Goal: Entertainment & Leisure: Browse casually

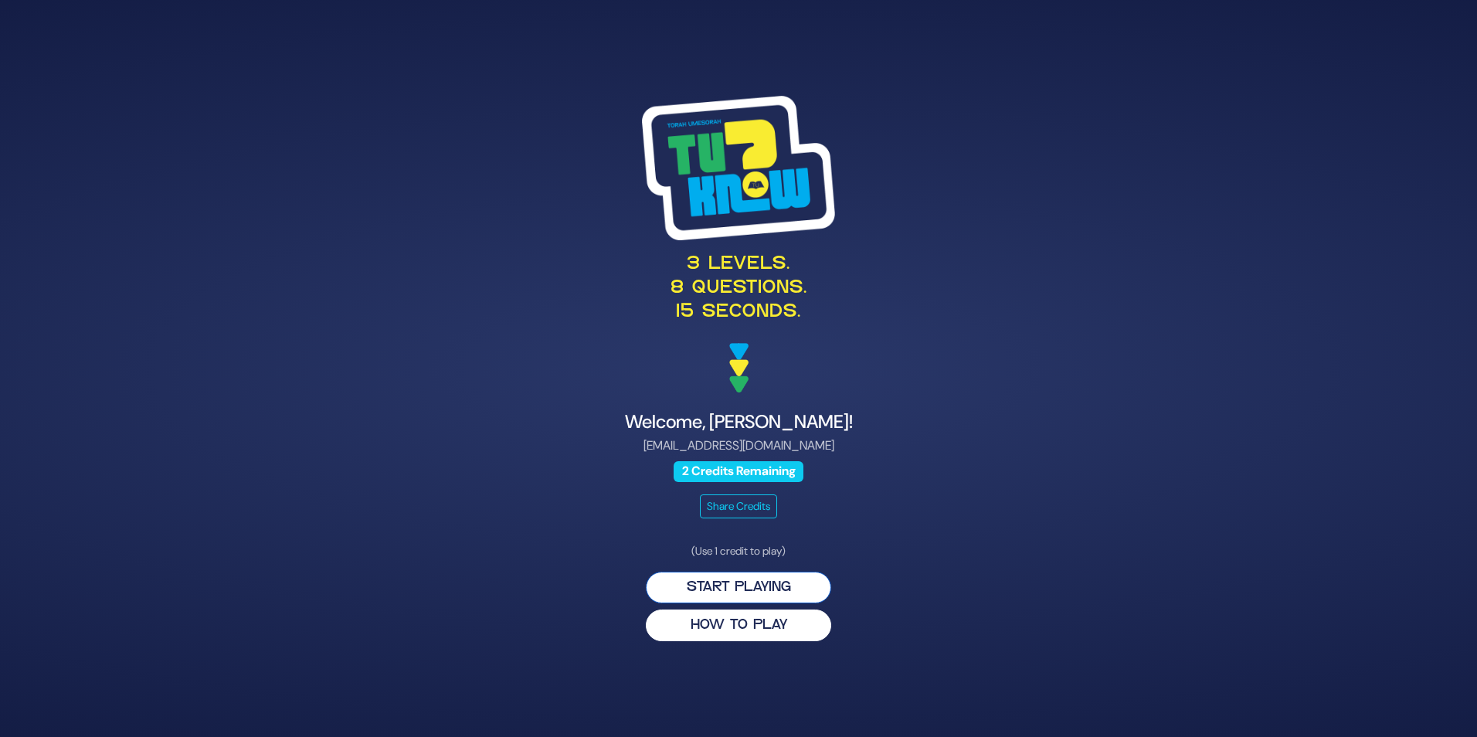
click at [758, 590] on button "Start Playing" at bounding box center [738, 588] width 185 height 32
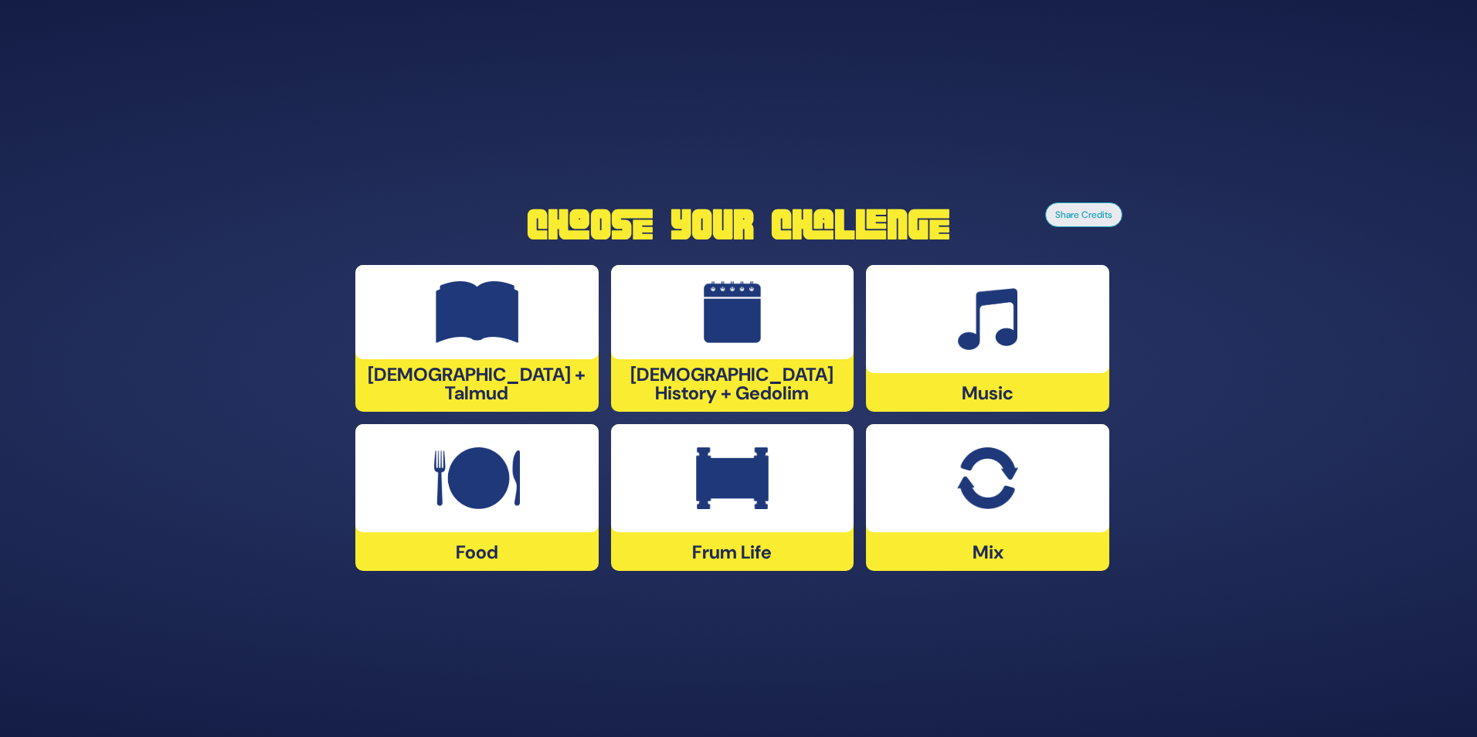
click at [714, 508] on img at bounding box center [732, 478] width 73 height 62
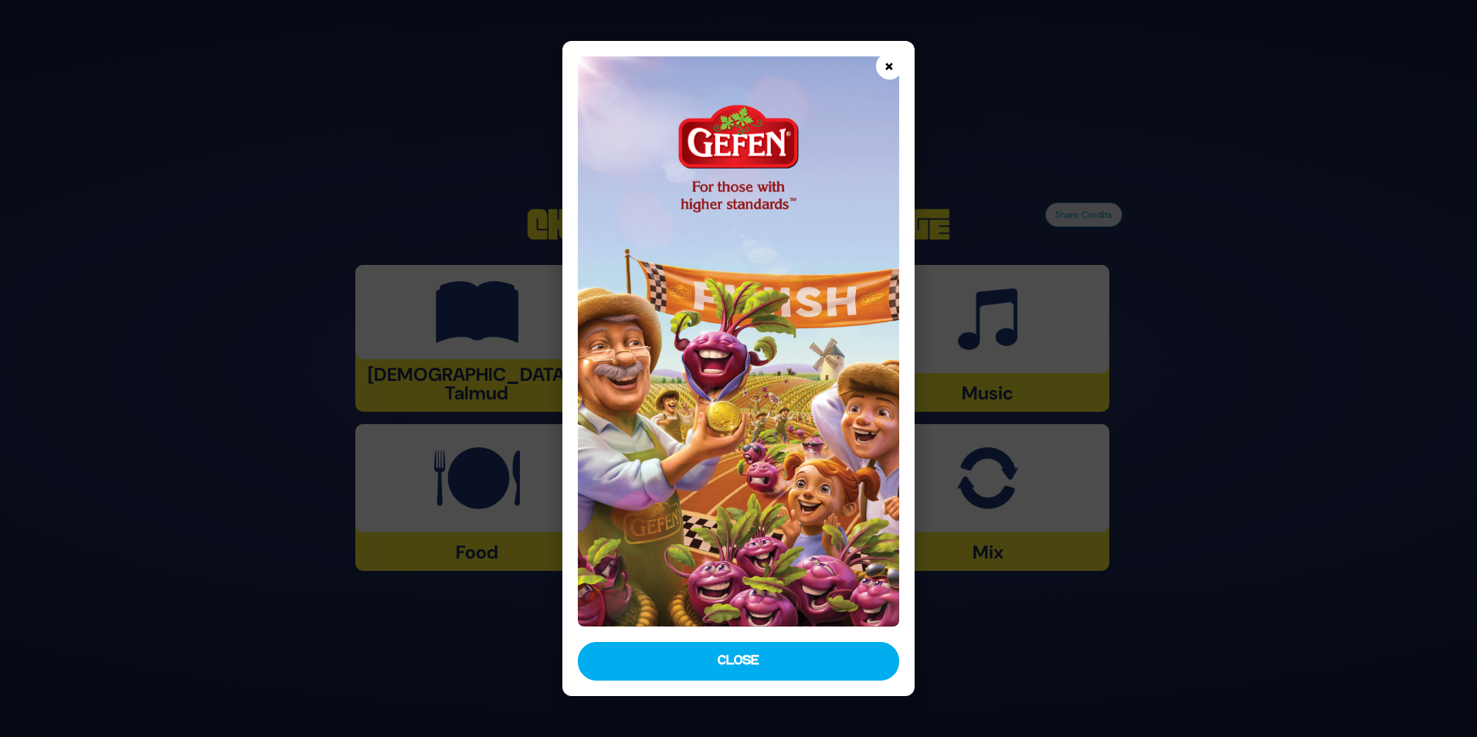
click at [883, 70] on button "×" at bounding box center [889, 66] width 27 height 27
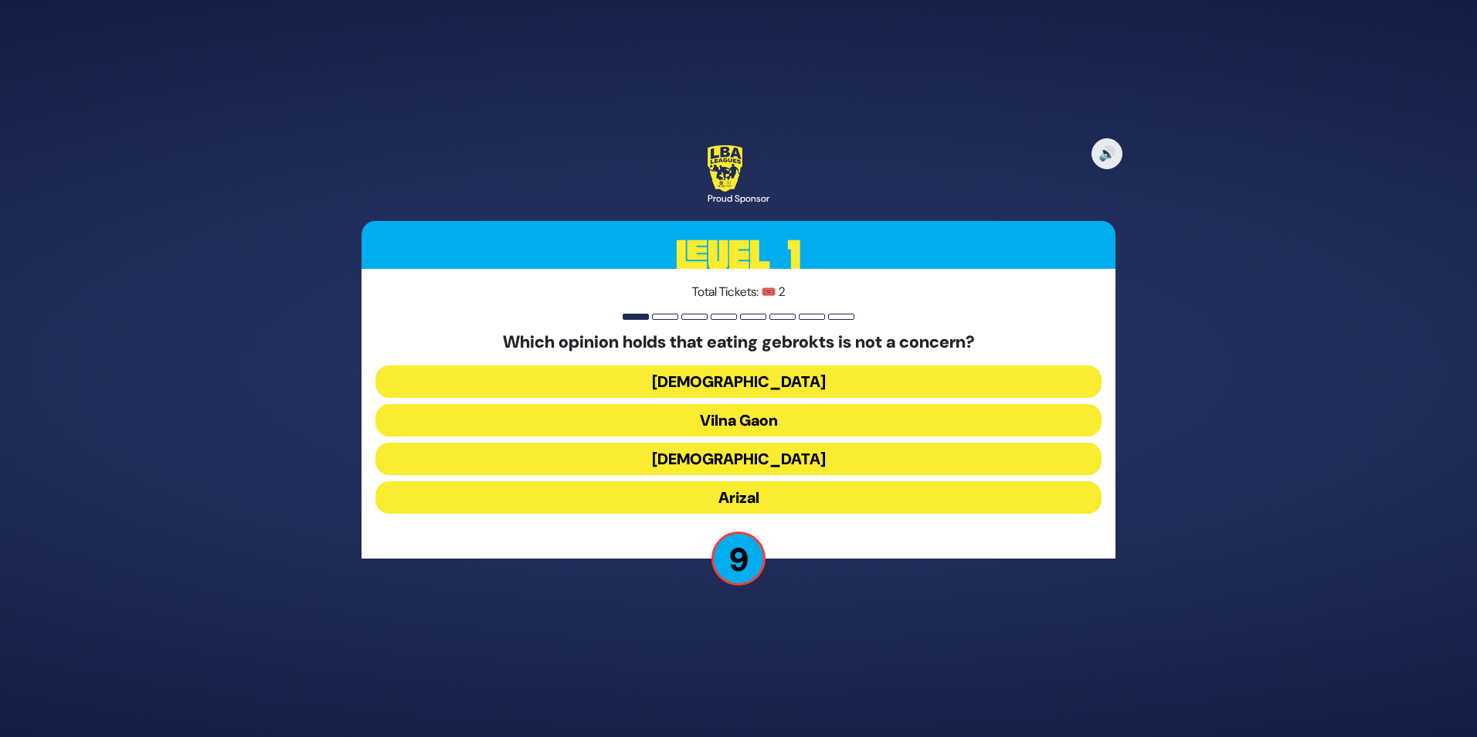
click at [739, 391] on button "[DEMOGRAPHIC_DATA]" at bounding box center [738, 381] width 726 height 32
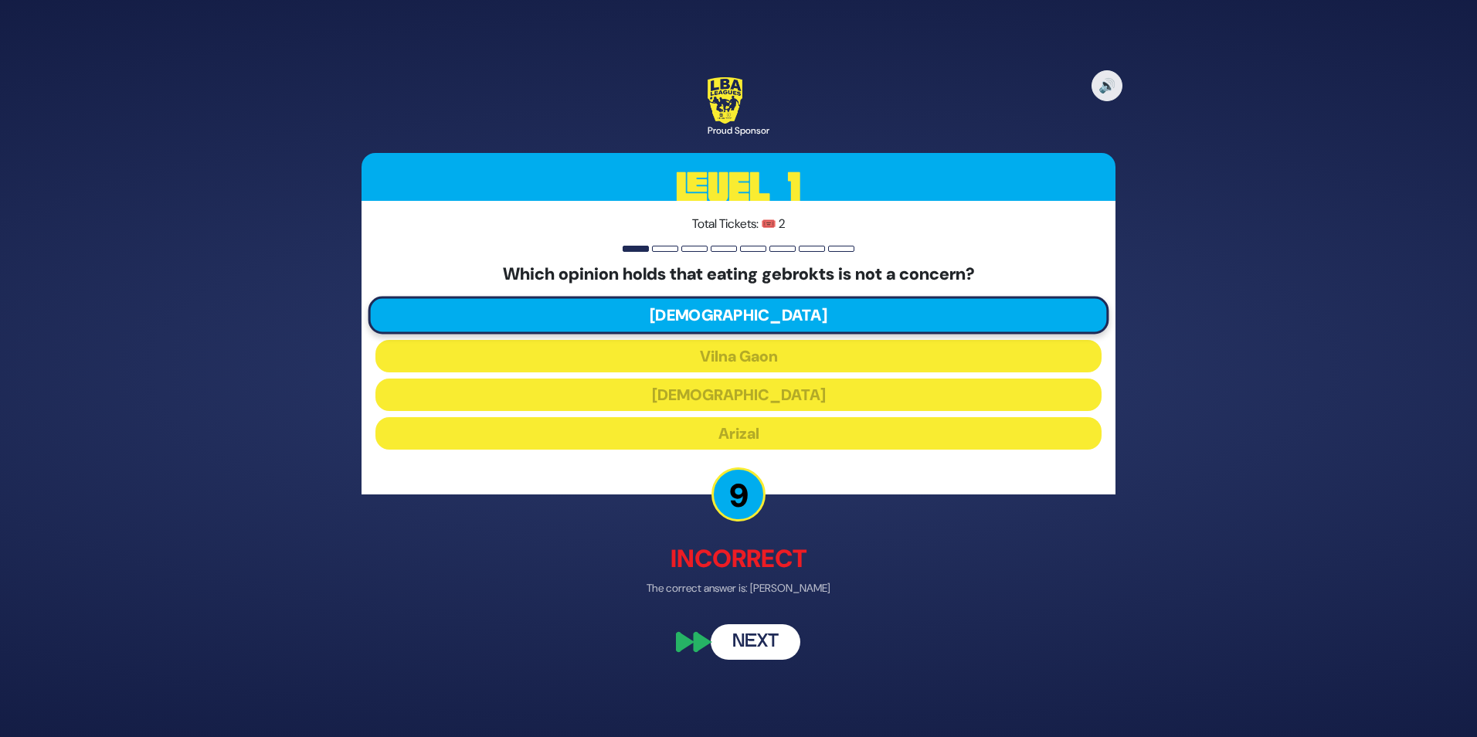
click at [746, 648] on button "Next" at bounding box center [756, 642] width 90 height 36
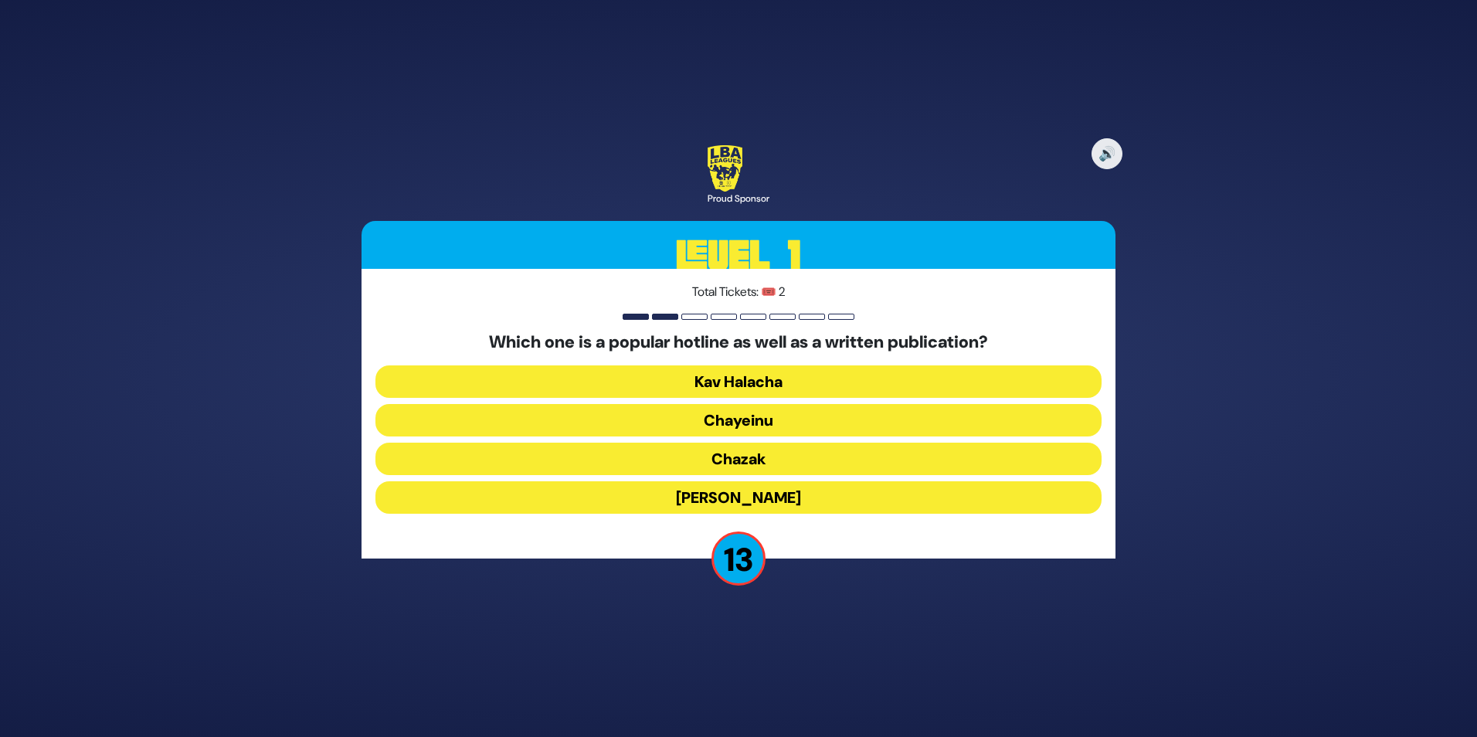
click at [734, 457] on button "Chazak" at bounding box center [738, 459] width 726 height 32
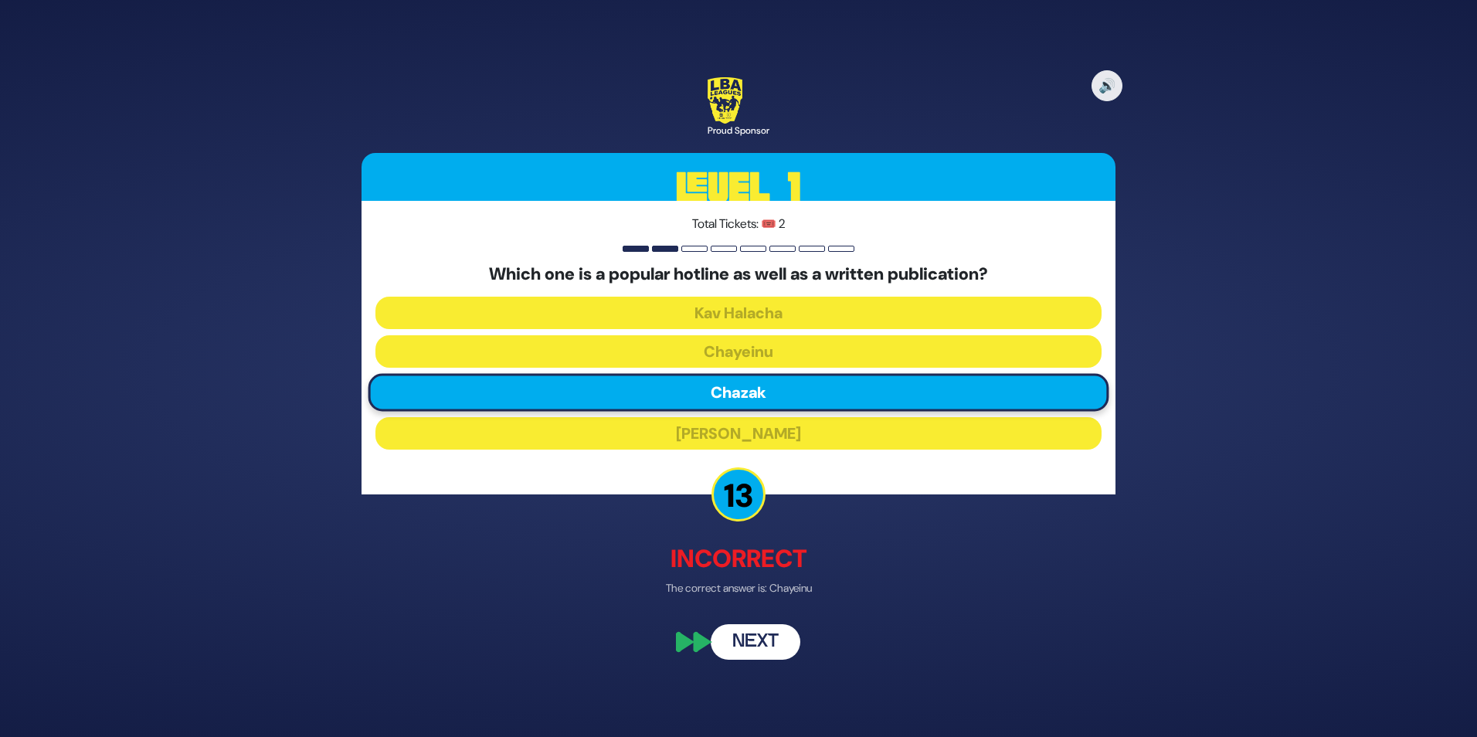
click at [754, 647] on button "Next" at bounding box center [756, 642] width 90 height 36
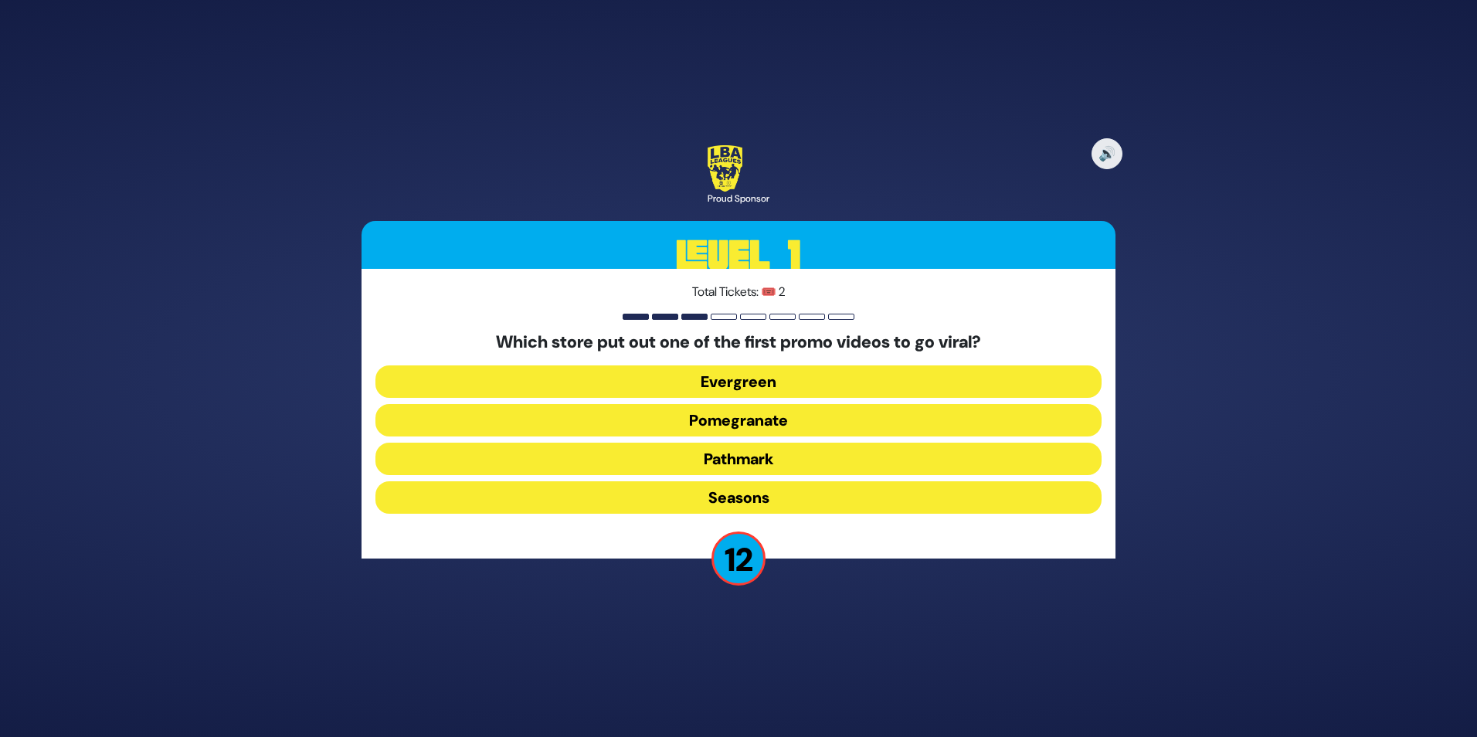
click at [780, 424] on button "Pomegranate" at bounding box center [738, 420] width 726 height 32
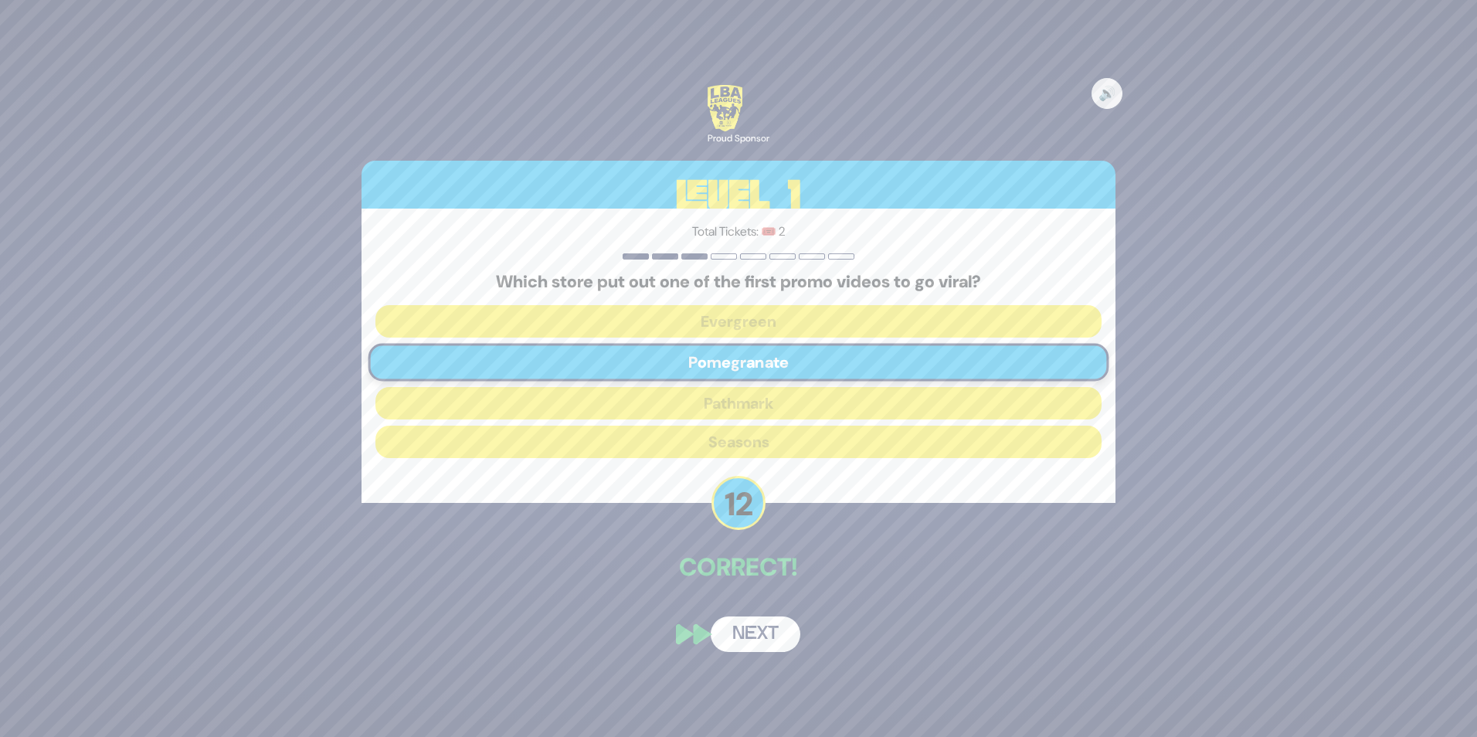
click at [761, 637] on button "Next" at bounding box center [756, 634] width 90 height 36
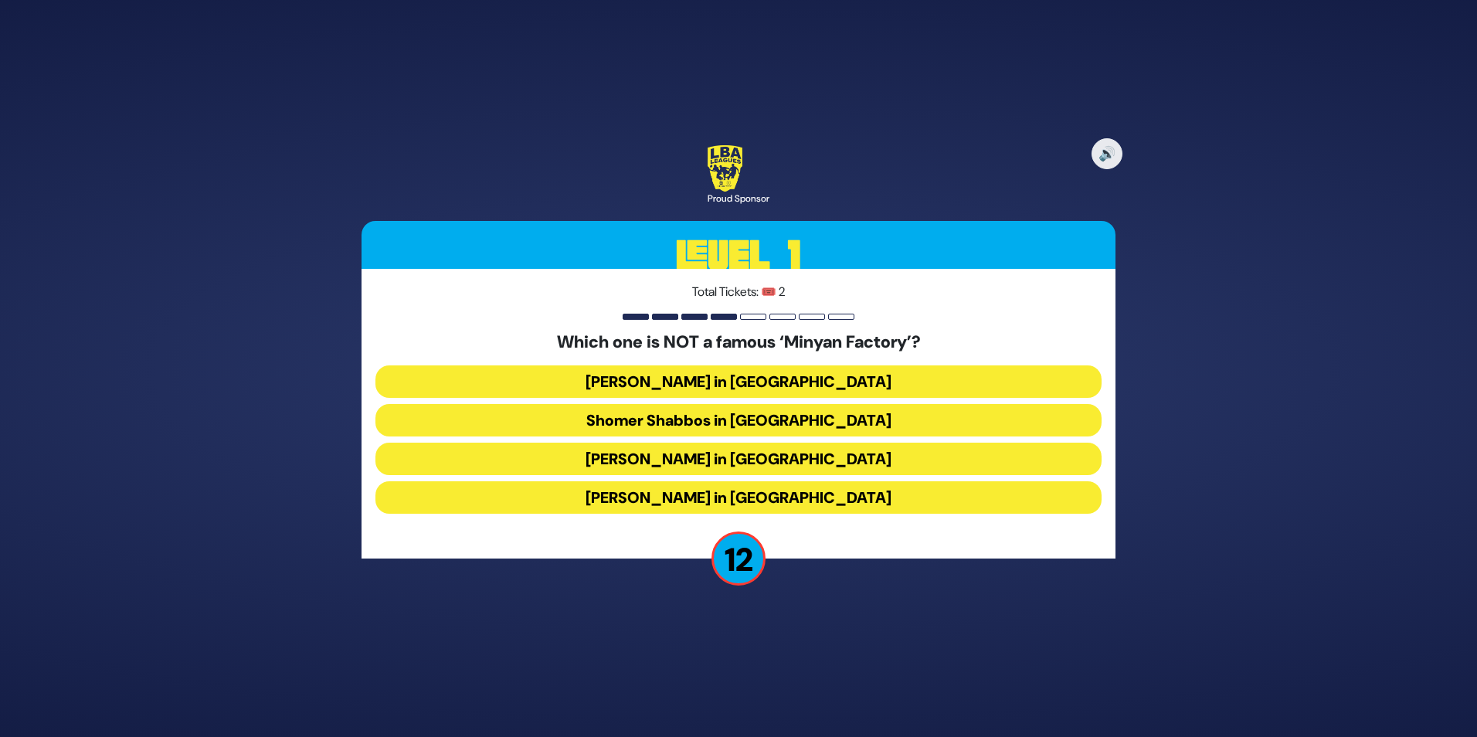
click at [773, 499] on button "[PERSON_NAME] in [GEOGRAPHIC_DATA]" at bounding box center [738, 497] width 726 height 32
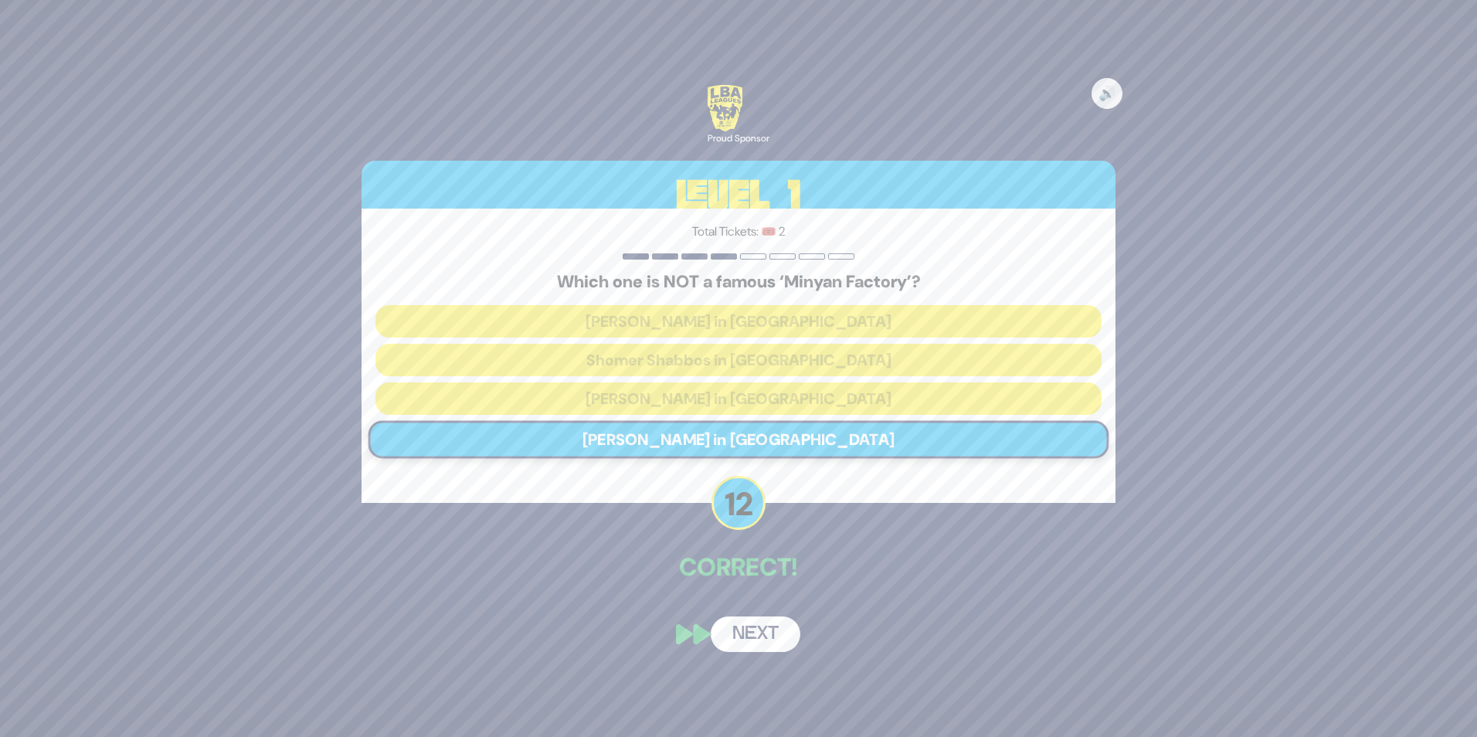
click at [757, 637] on button "Next" at bounding box center [756, 634] width 90 height 36
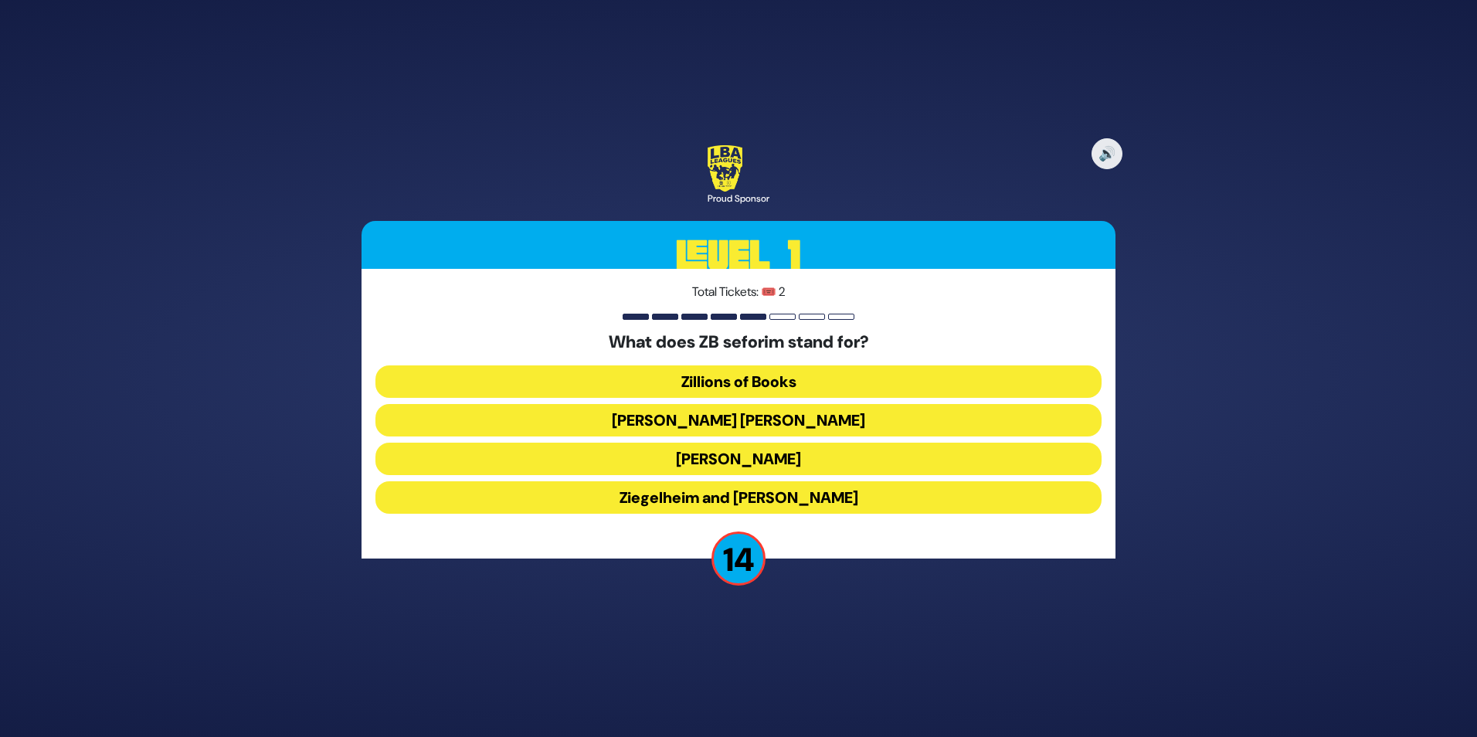
click at [728, 419] on button "[PERSON_NAME] [PERSON_NAME]" at bounding box center [738, 420] width 726 height 32
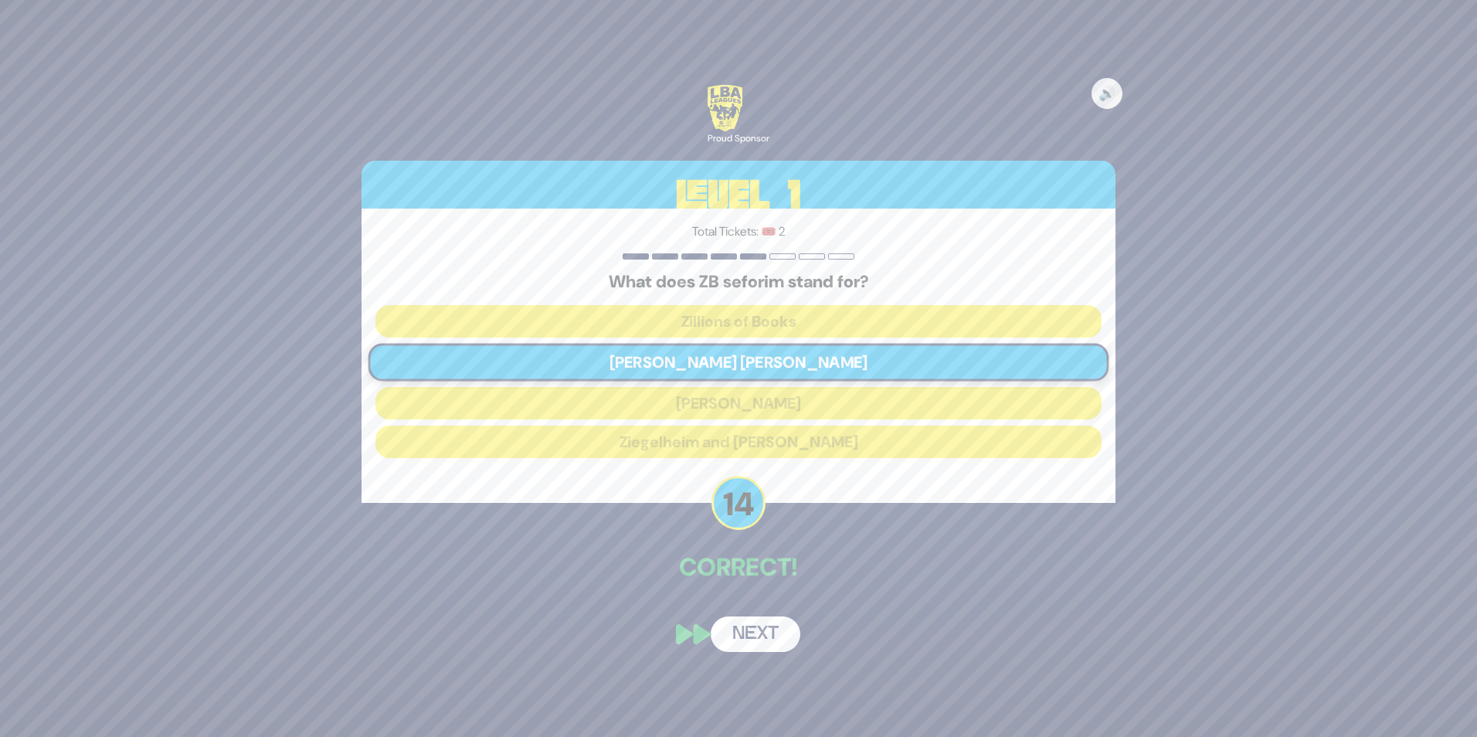
click at [757, 633] on button "Next" at bounding box center [756, 634] width 90 height 36
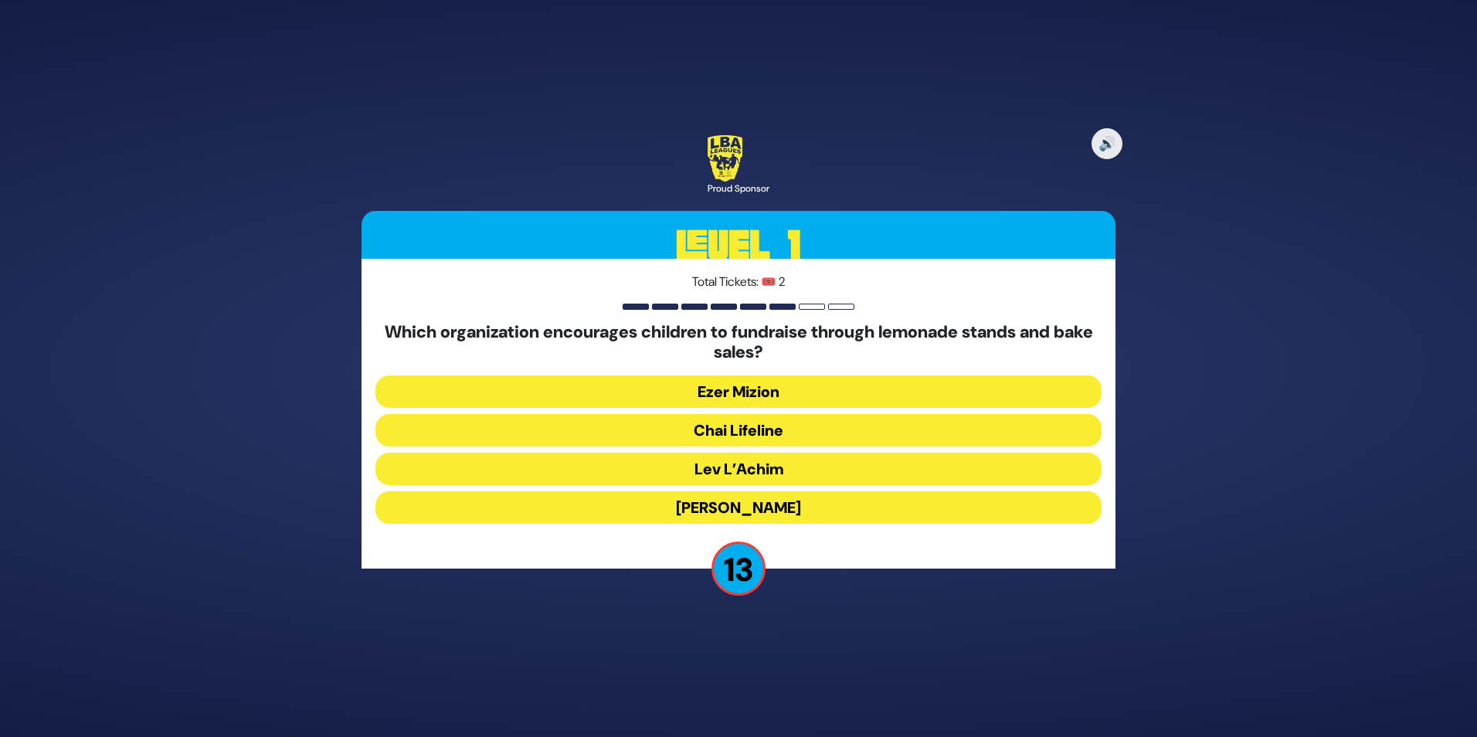
click at [763, 430] on button "Chai Lifeline" at bounding box center [738, 430] width 726 height 32
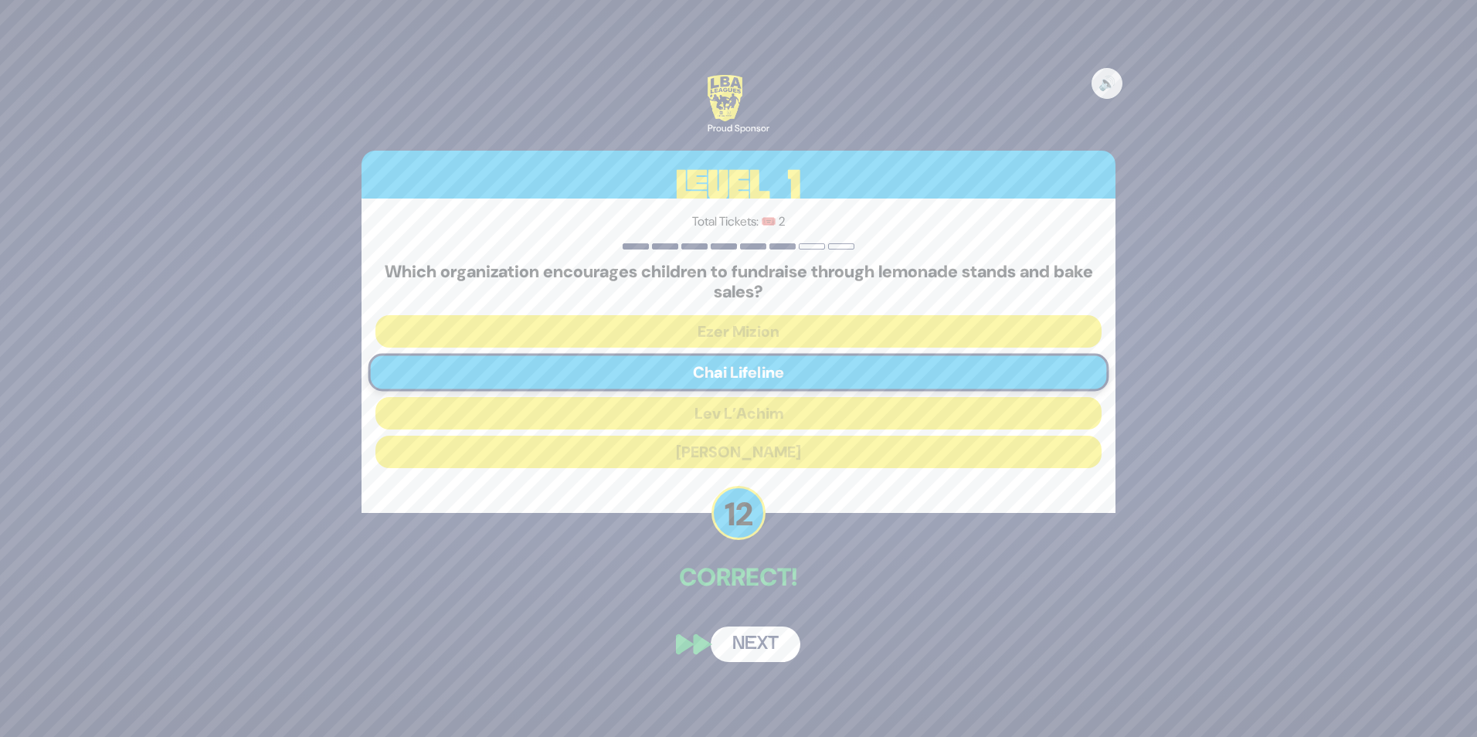
click at [747, 640] on button "Next" at bounding box center [756, 645] width 90 height 36
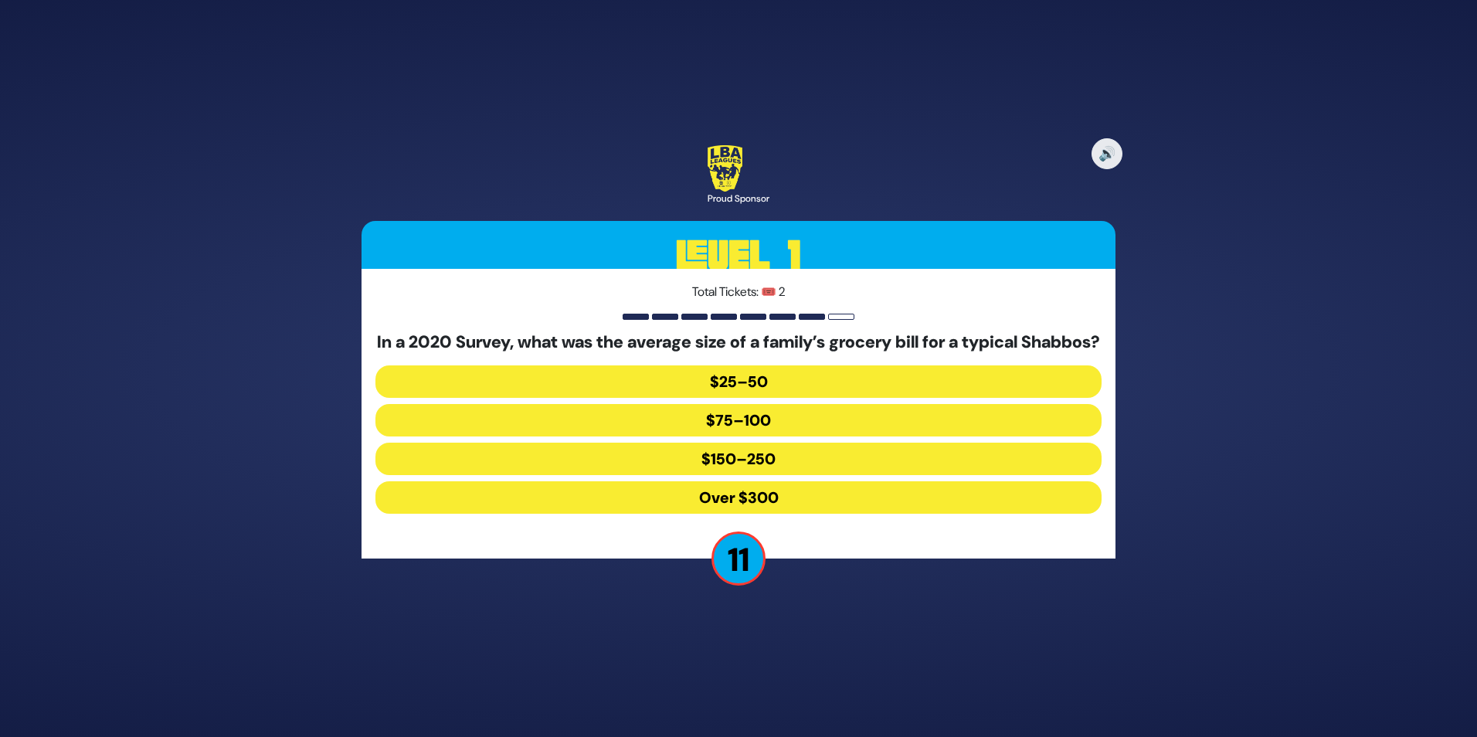
click at [762, 456] on button "$150–250" at bounding box center [738, 459] width 726 height 32
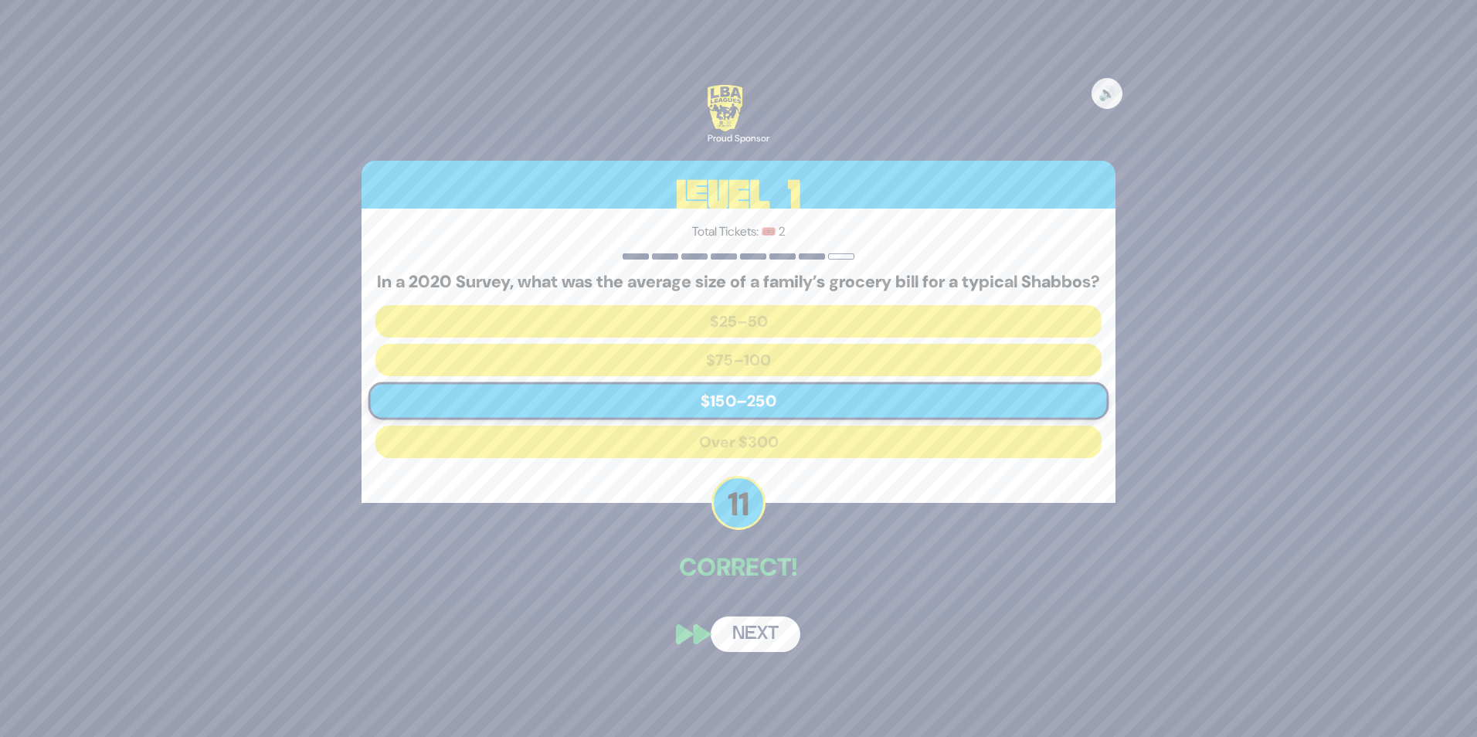
click at [758, 641] on button "Next" at bounding box center [756, 634] width 90 height 36
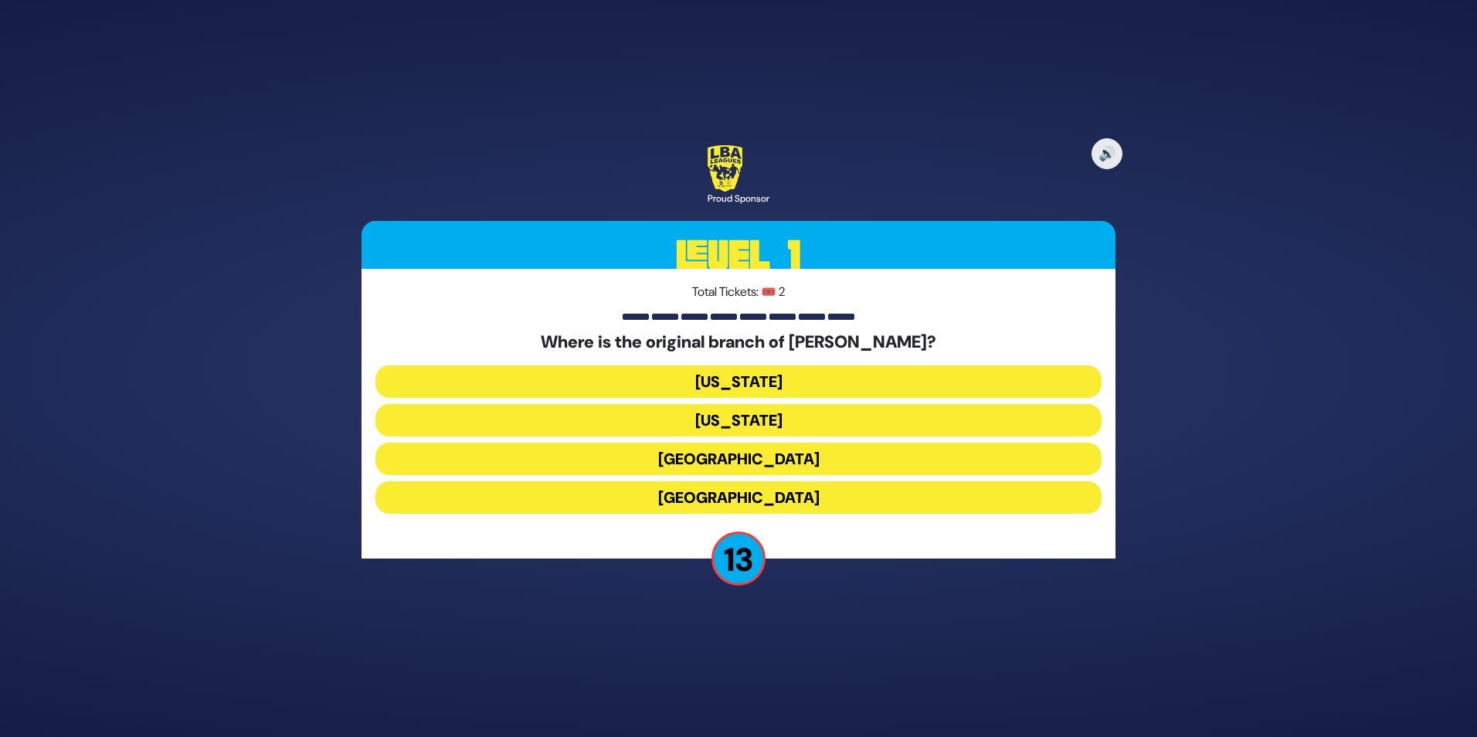
click at [760, 460] on button "[GEOGRAPHIC_DATA]" at bounding box center [738, 459] width 726 height 32
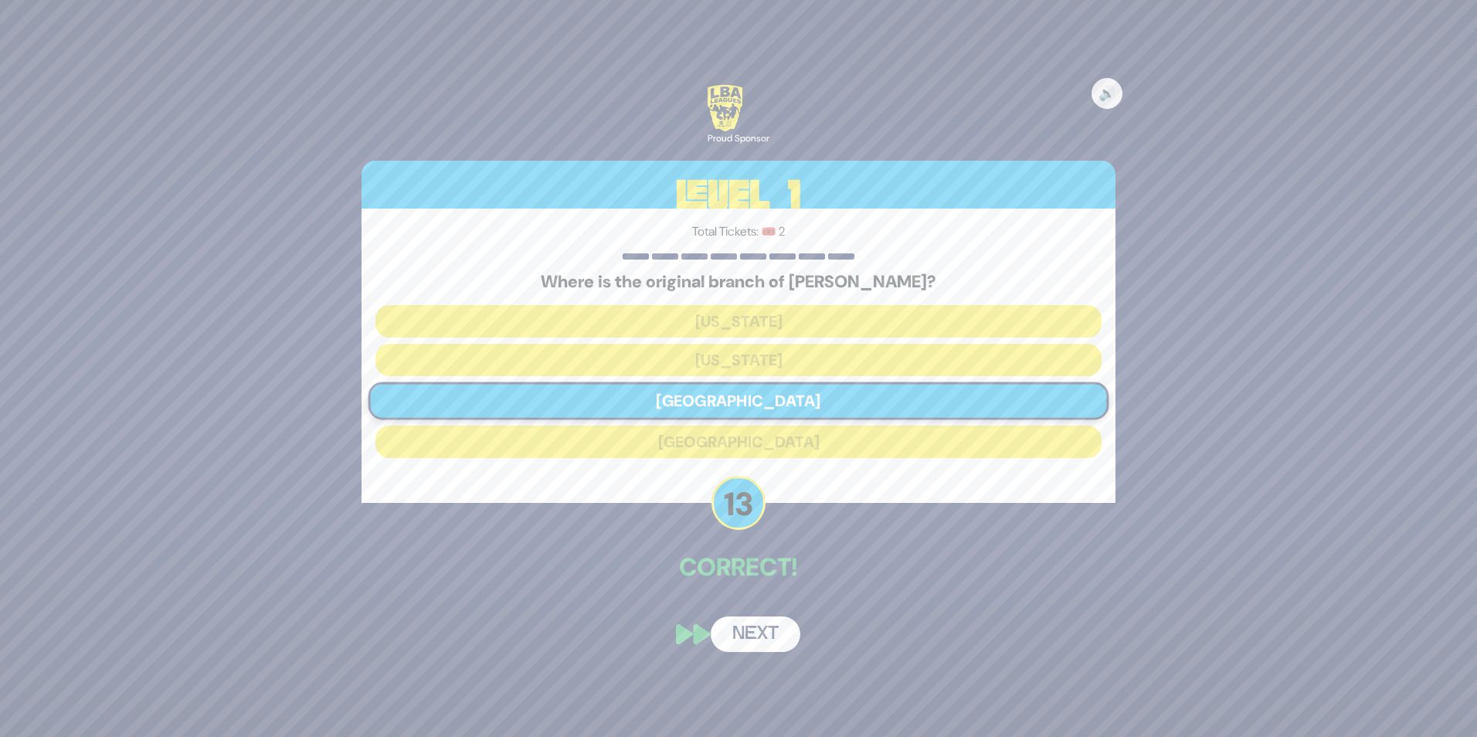
click at [748, 637] on button "Next" at bounding box center [756, 634] width 90 height 36
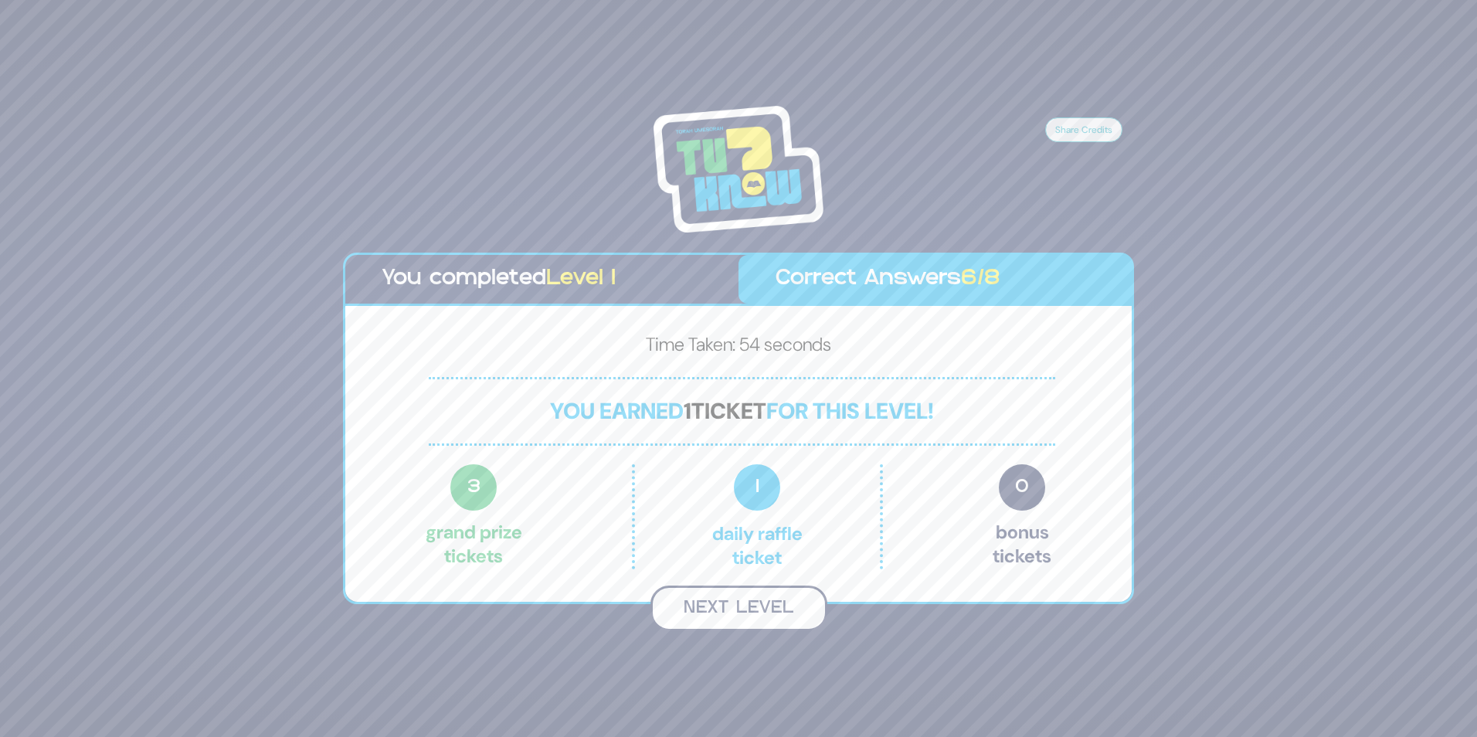
click at [752, 610] on button "Next Level" at bounding box center [738, 609] width 177 height 46
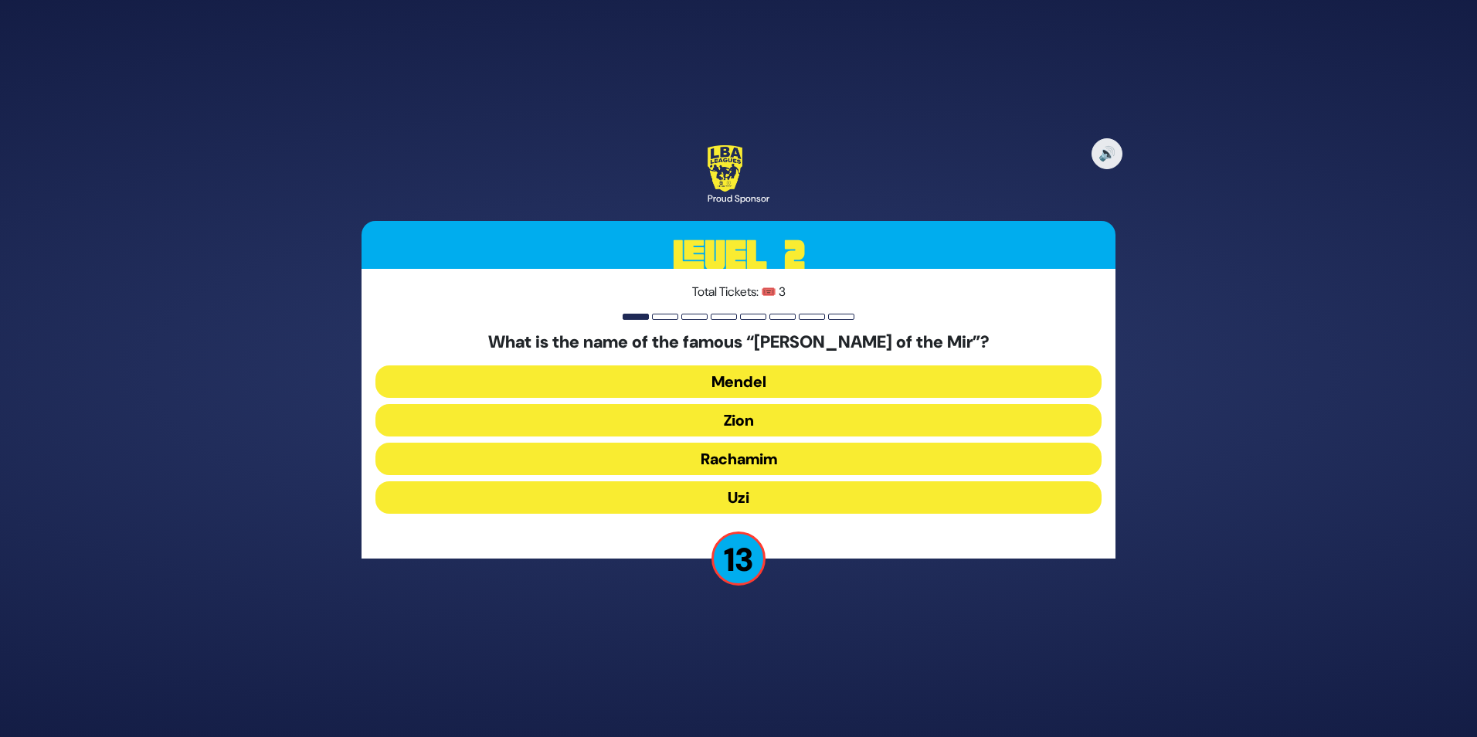
click at [764, 383] on button "Mendel" at bounding box center [738, 381] width 726 height 32
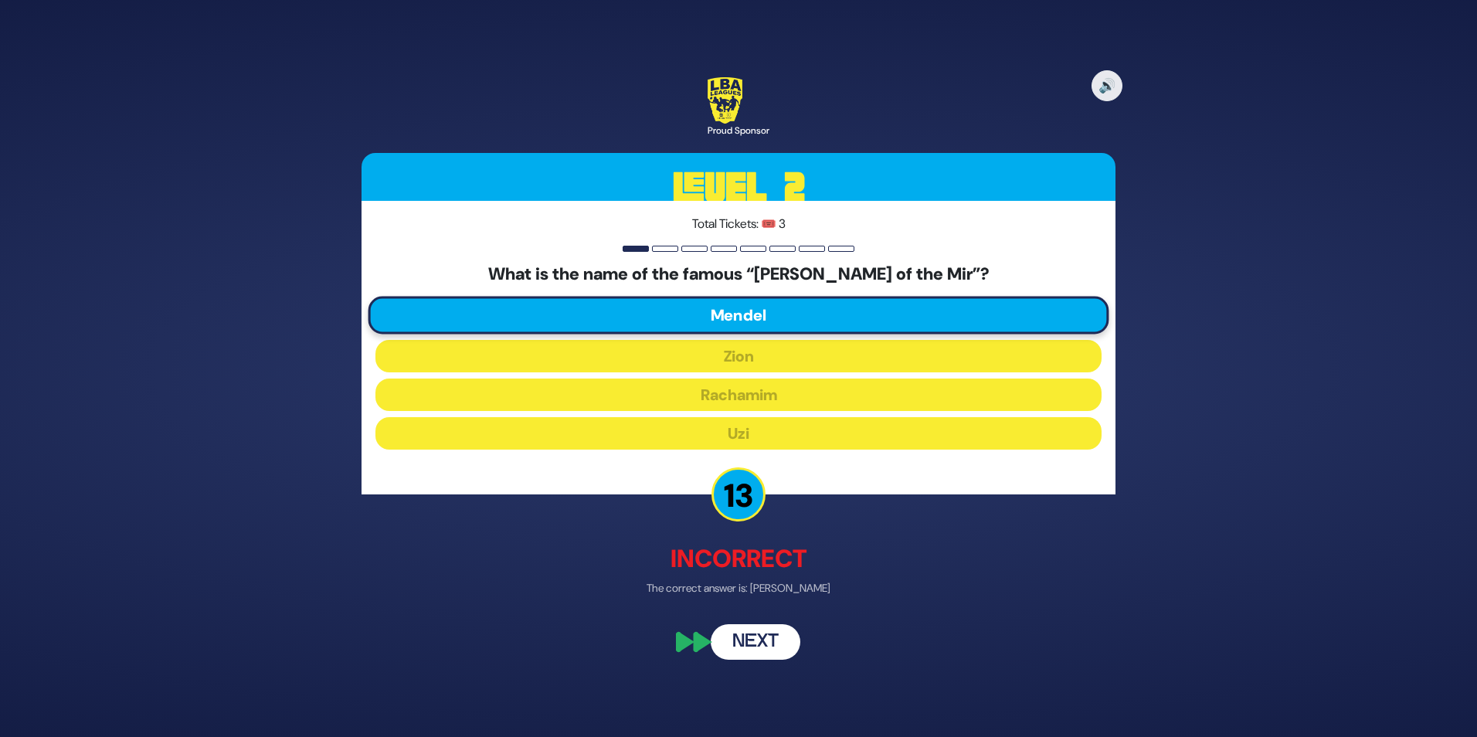
click at [759, 640] on button "Next" at bounding box center [756, 642] width 90 height 36
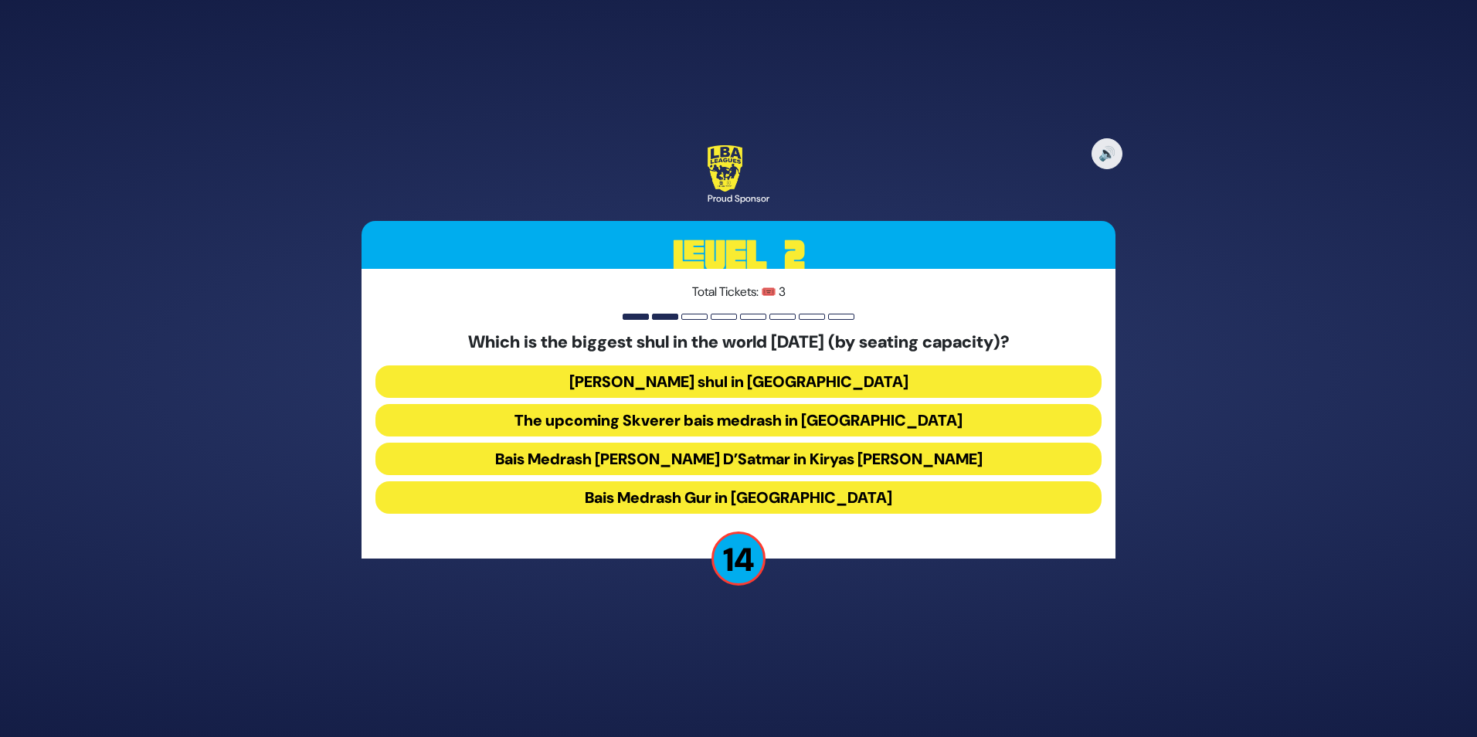
click at [732, 381] on button "[PERSON_NAME] shul in [GEOGRAPHIC_DATA]" at bounding box center [738, 381] width 726 height 32
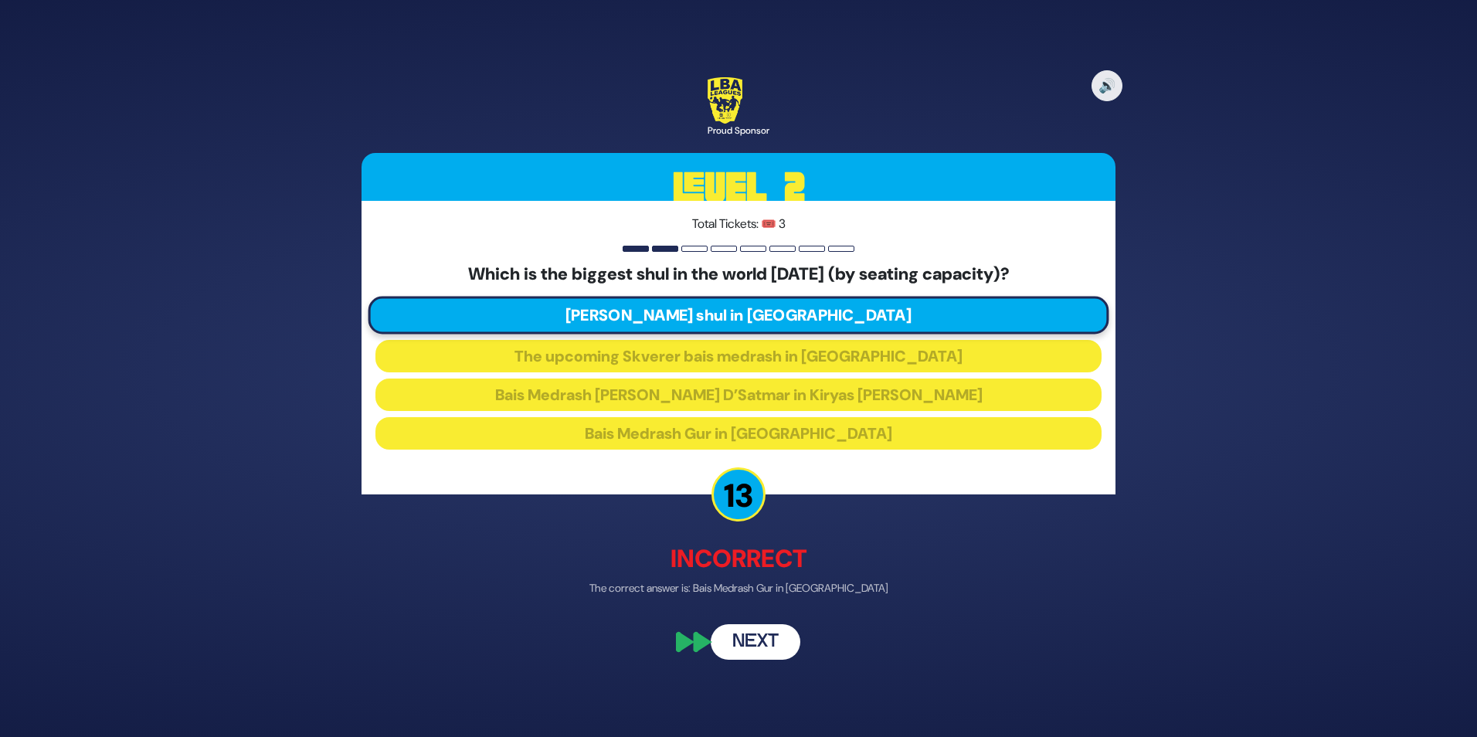
click at [755, 643] on button "Next" at bounding box center [756, 642] width 90 height 36
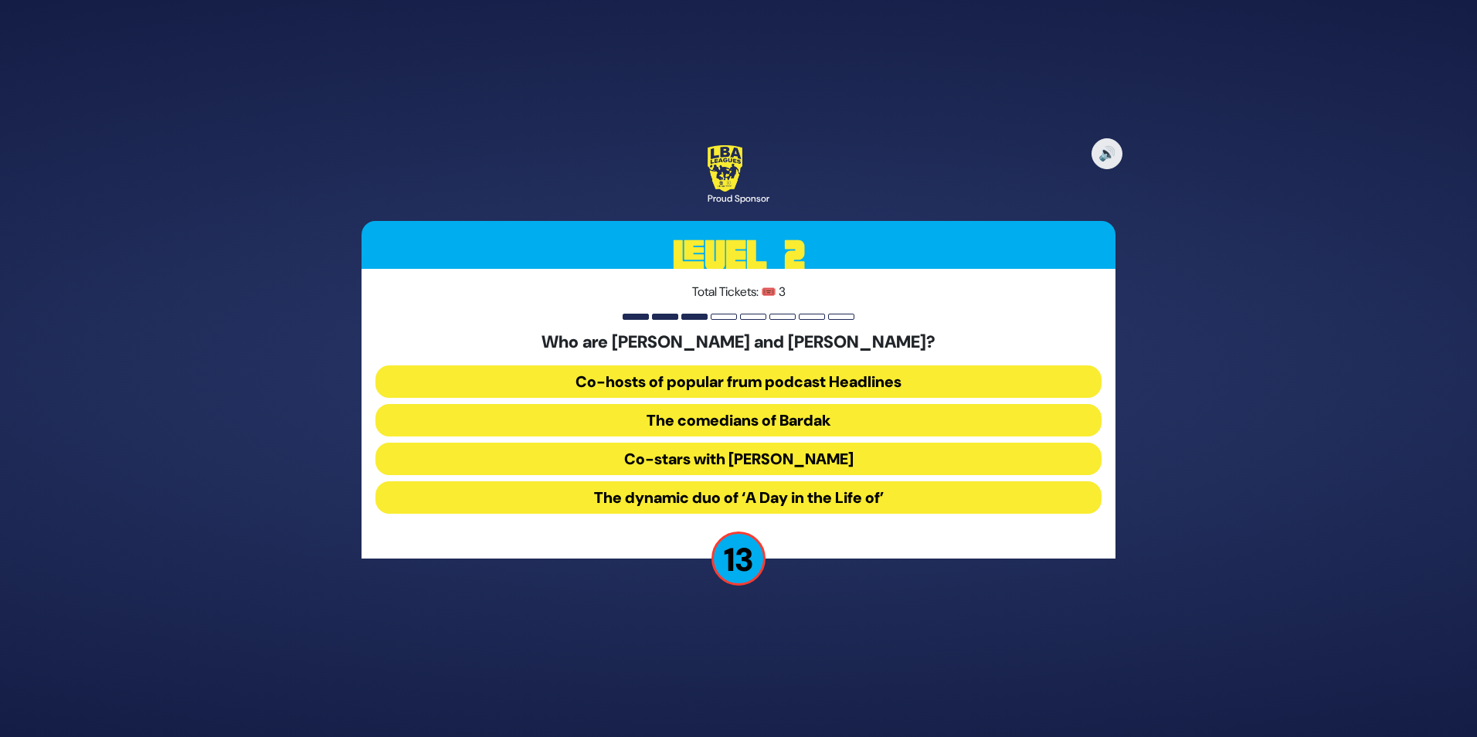
click at [743, 423] on button "The comedians of Bardak" at bounding box center [738, 420] width 726 height 32
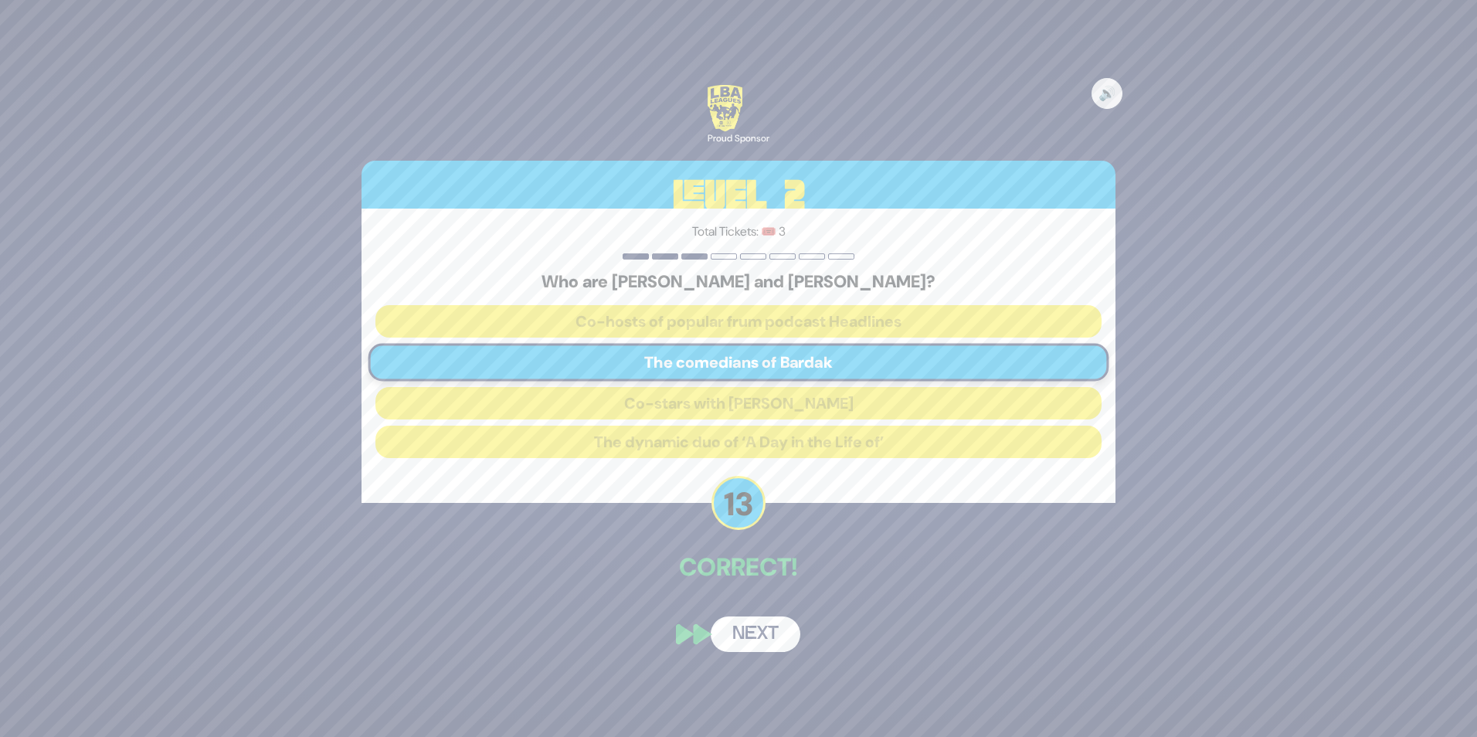
click at [760, 638] on button "Next" at bounding box center [756, 634] width 90 height 36
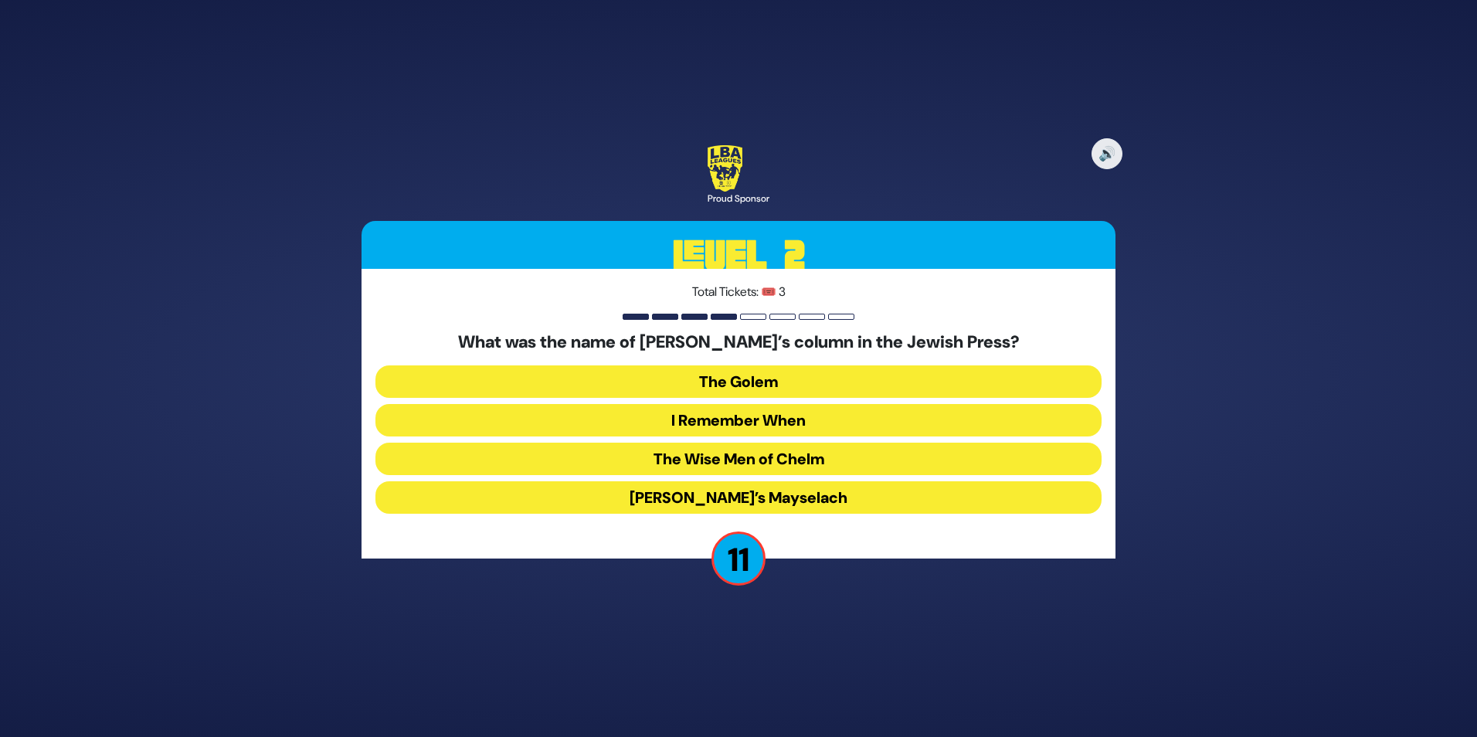
click at [753, 428] on button "I Remember When" at bounding box center [738, 420] width 726 height 32
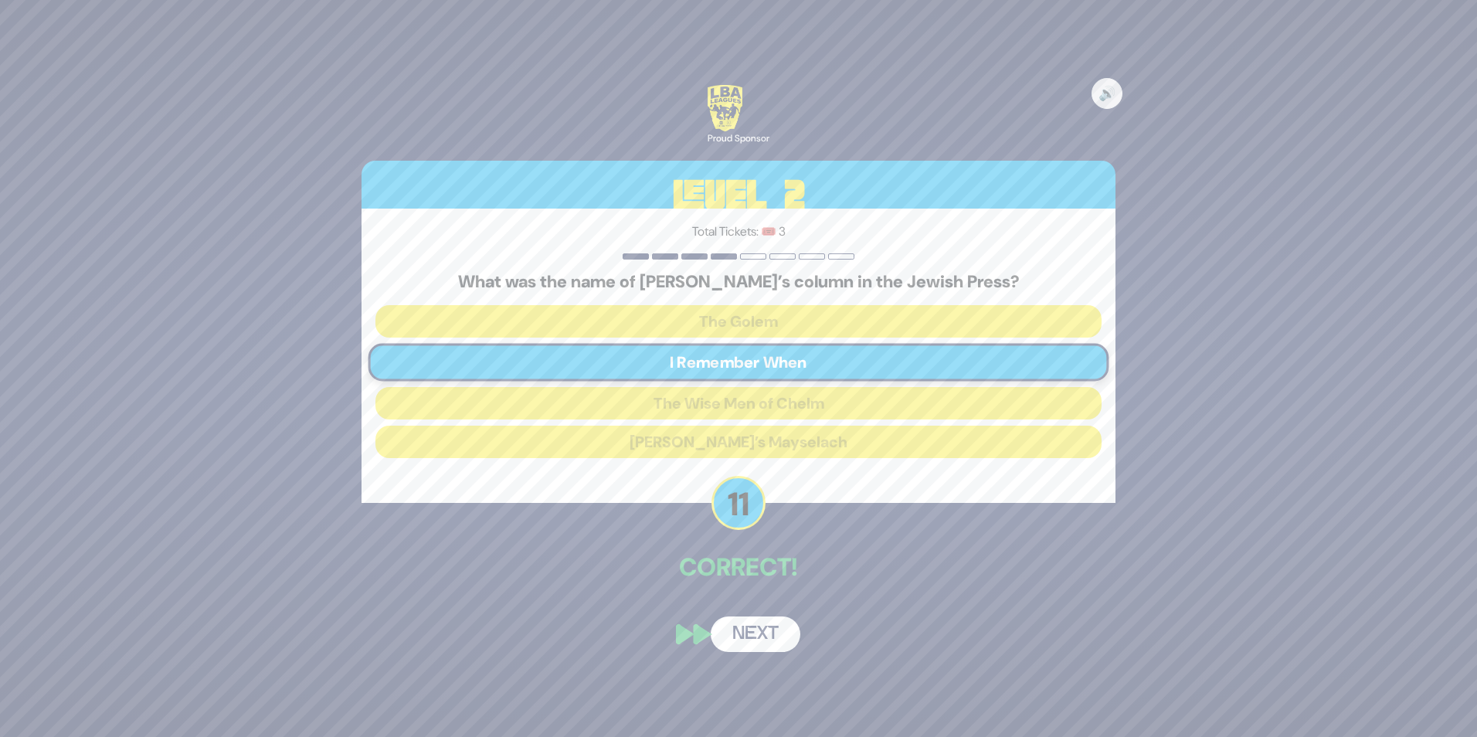
click at [756, 630] on button "Next" at bounding box center [756, 634] width 90 height 36
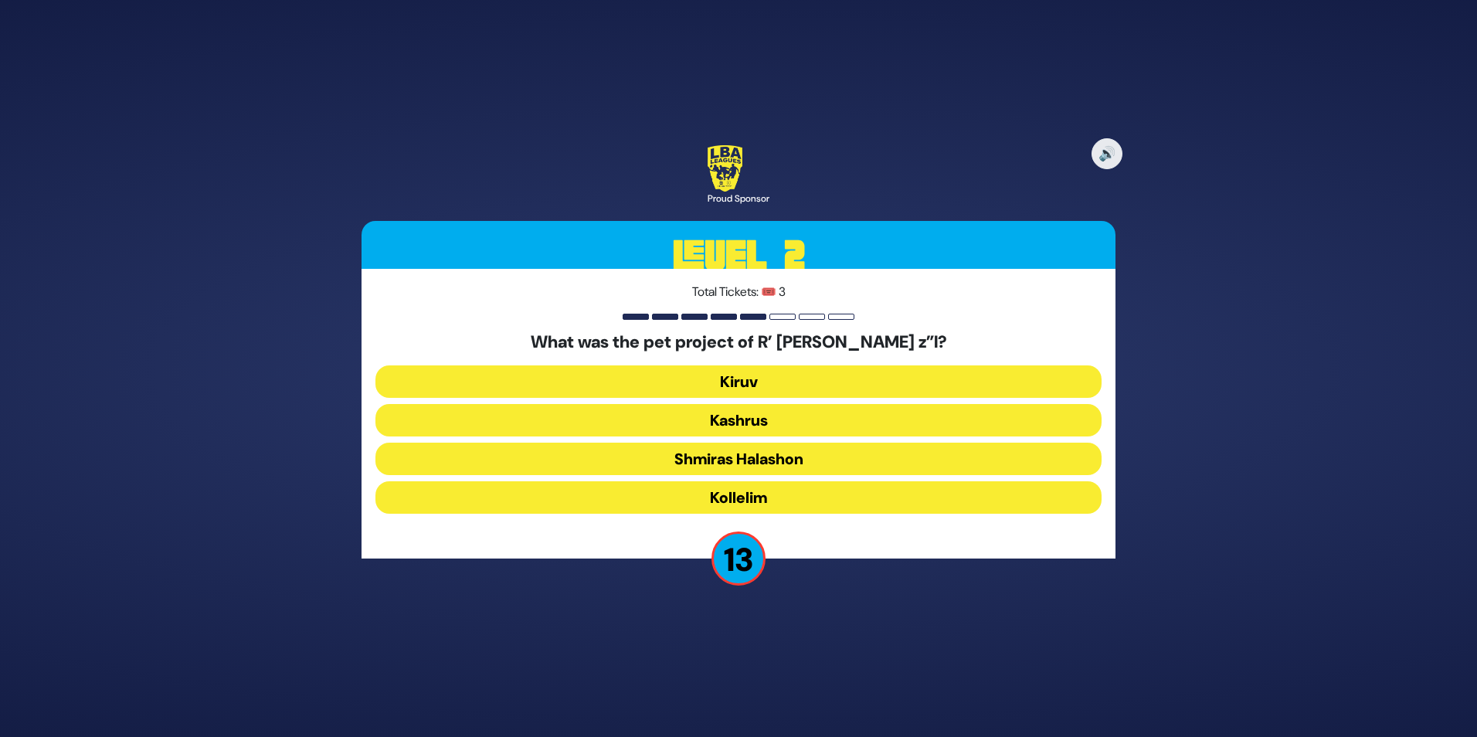
click at [753, 457] on button "Shmiras Halashon" at bounding box center [738, 459] width 726 height 32
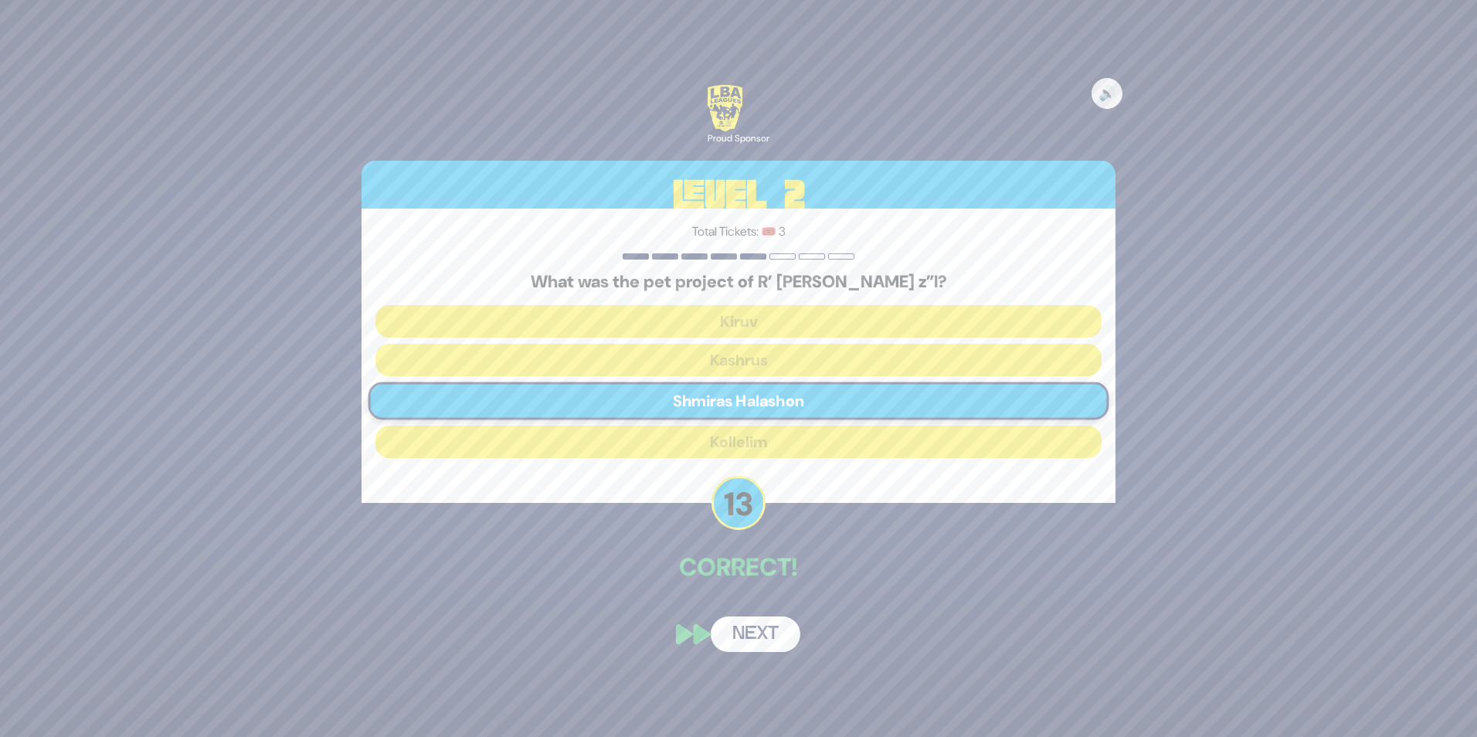
click at [756, 639] on button "Next" at bounding box center [756, 634] width 90 height 36
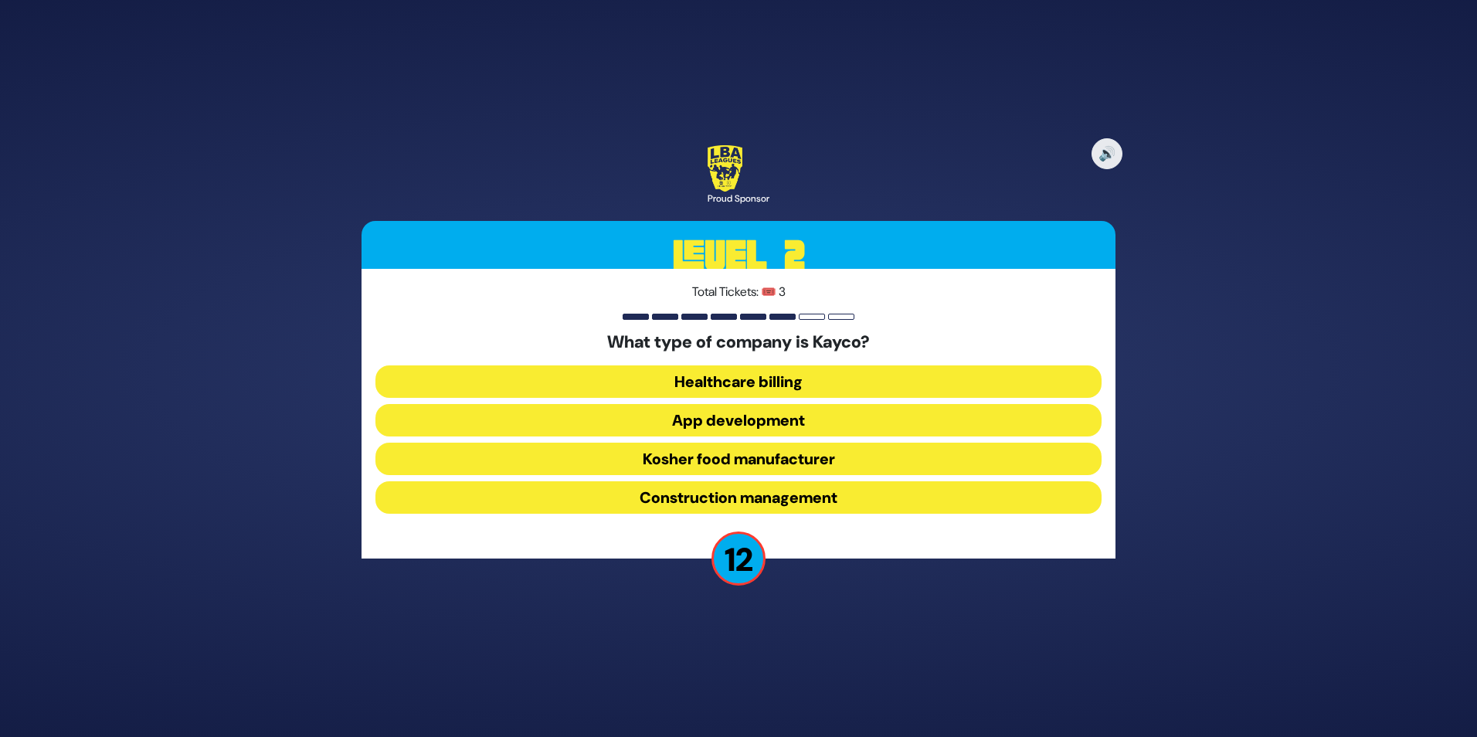
click at [762, 458] on button "Kosher food manufacturer" at bounding box center [738, 459] width 726 height 32
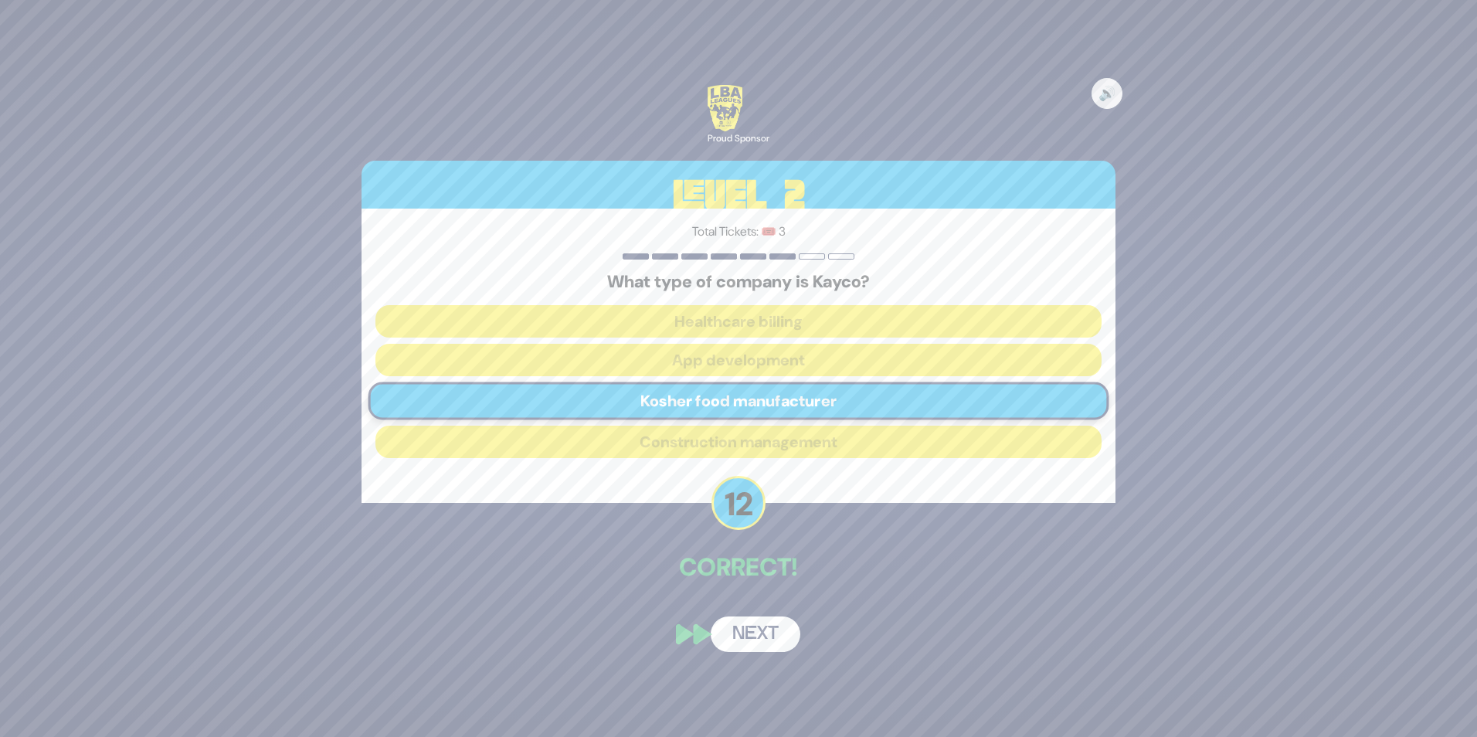
click at [756, 635] on button "Next" at bounding box center [756, 634] width 90 height 36
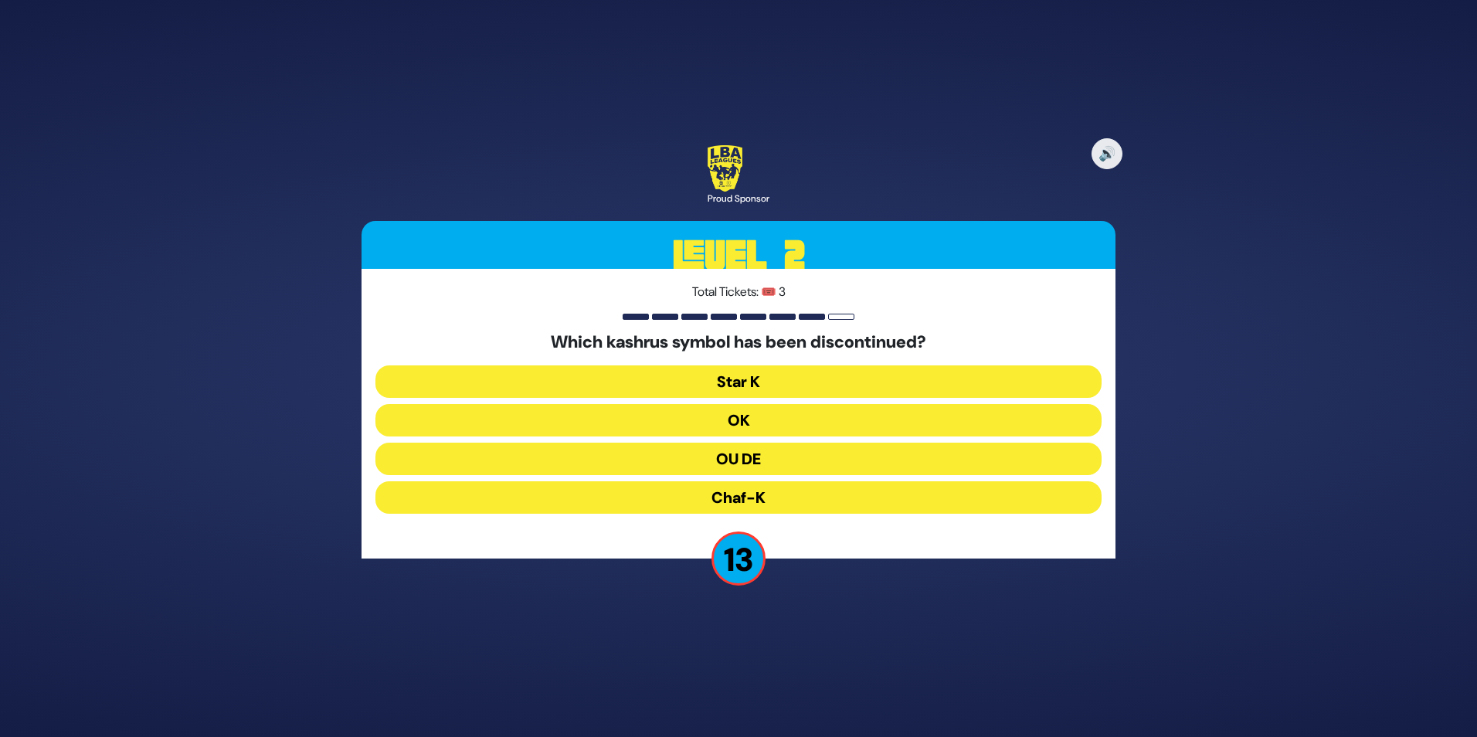
click at [759, 458] on button "OU DE" at bounding box center [738, 459] width 726 height 32
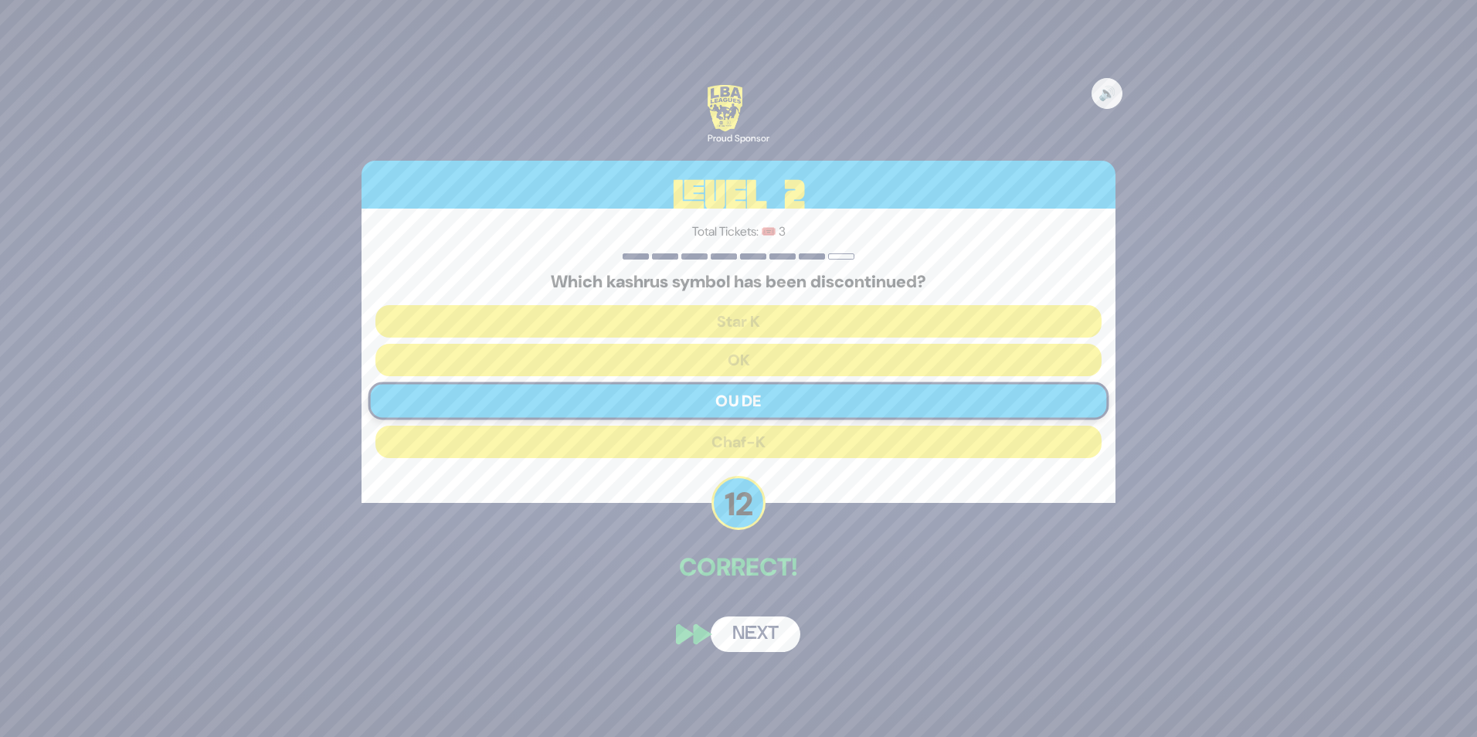
click at [754, 635] on button "Next" at bounding box center [756, 634] width 90 height 36
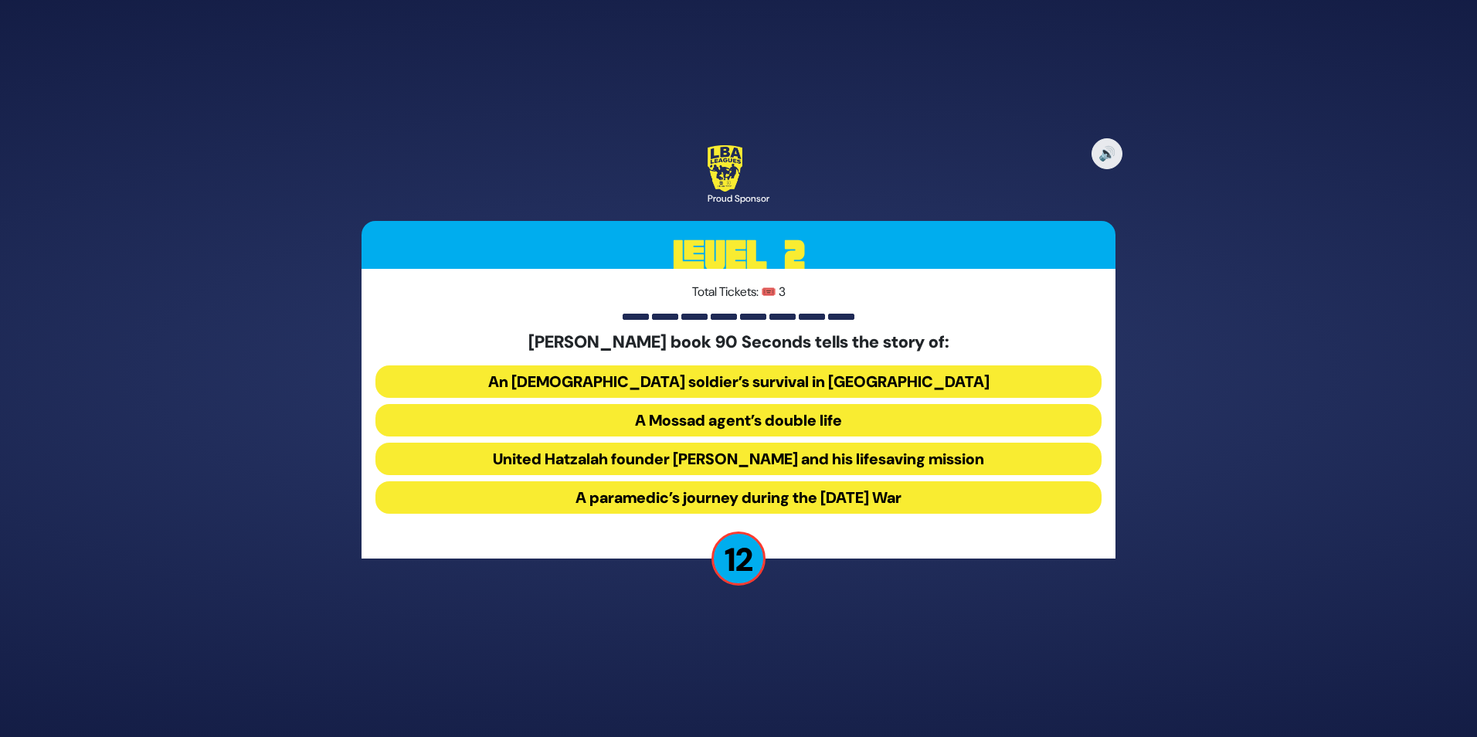
click at [750, 460] on button "United Hatzalah founder [PERSON_NAME] and his lifesaving mission" at bounding box center [738, 459] width 726 height 32
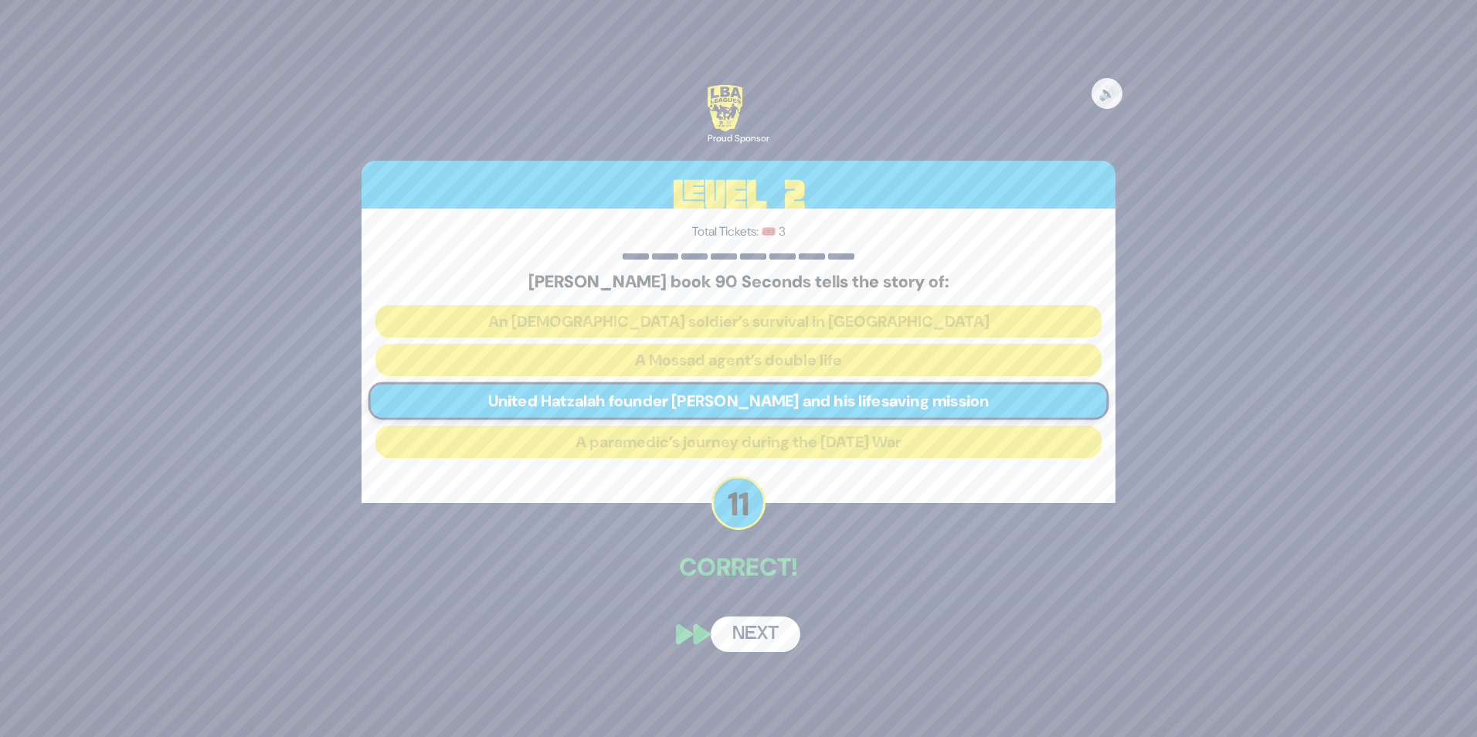
click at [750, 635] on button "Next" at bounding box center [756, 634] width 90 height 36
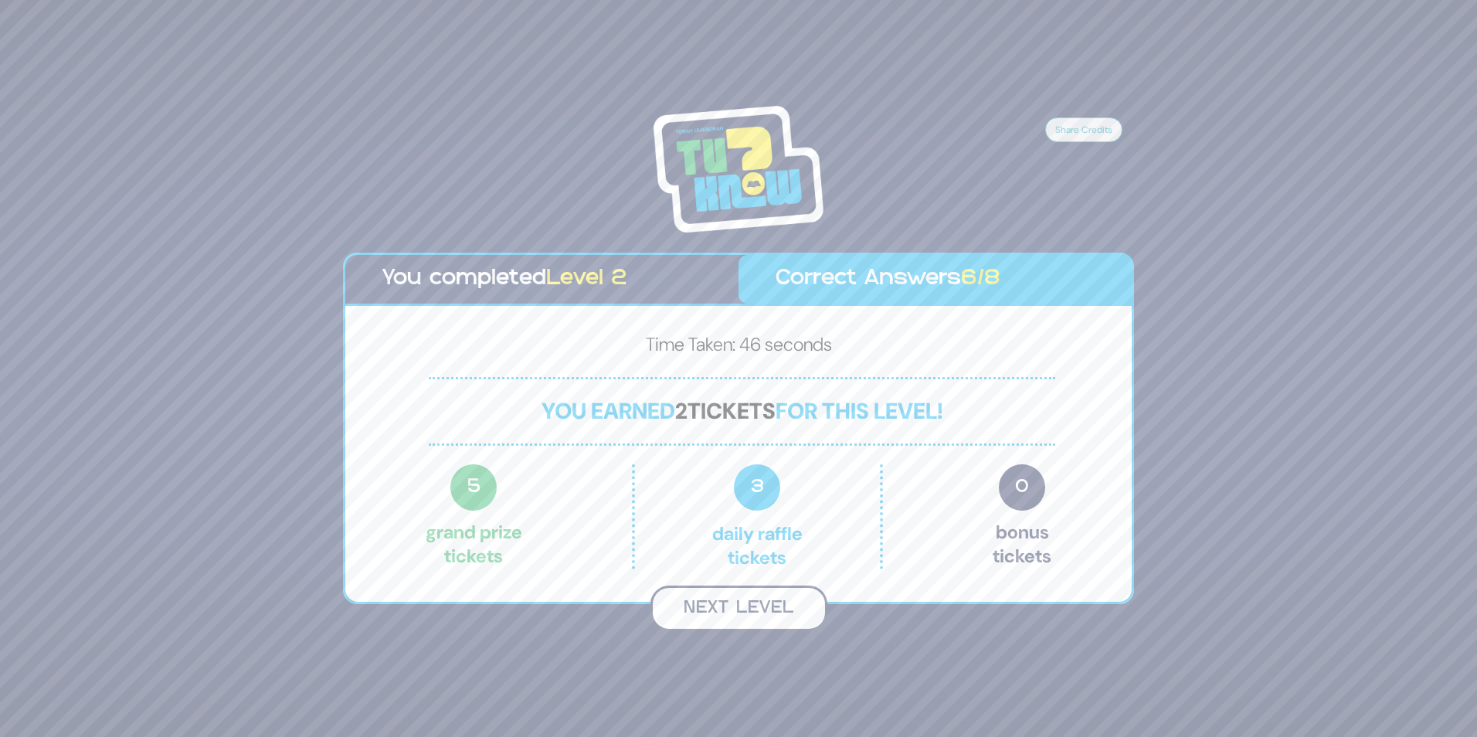
click at [756, 606] on button "Next Level" at bounding box center [738, 609] width 177 height 46
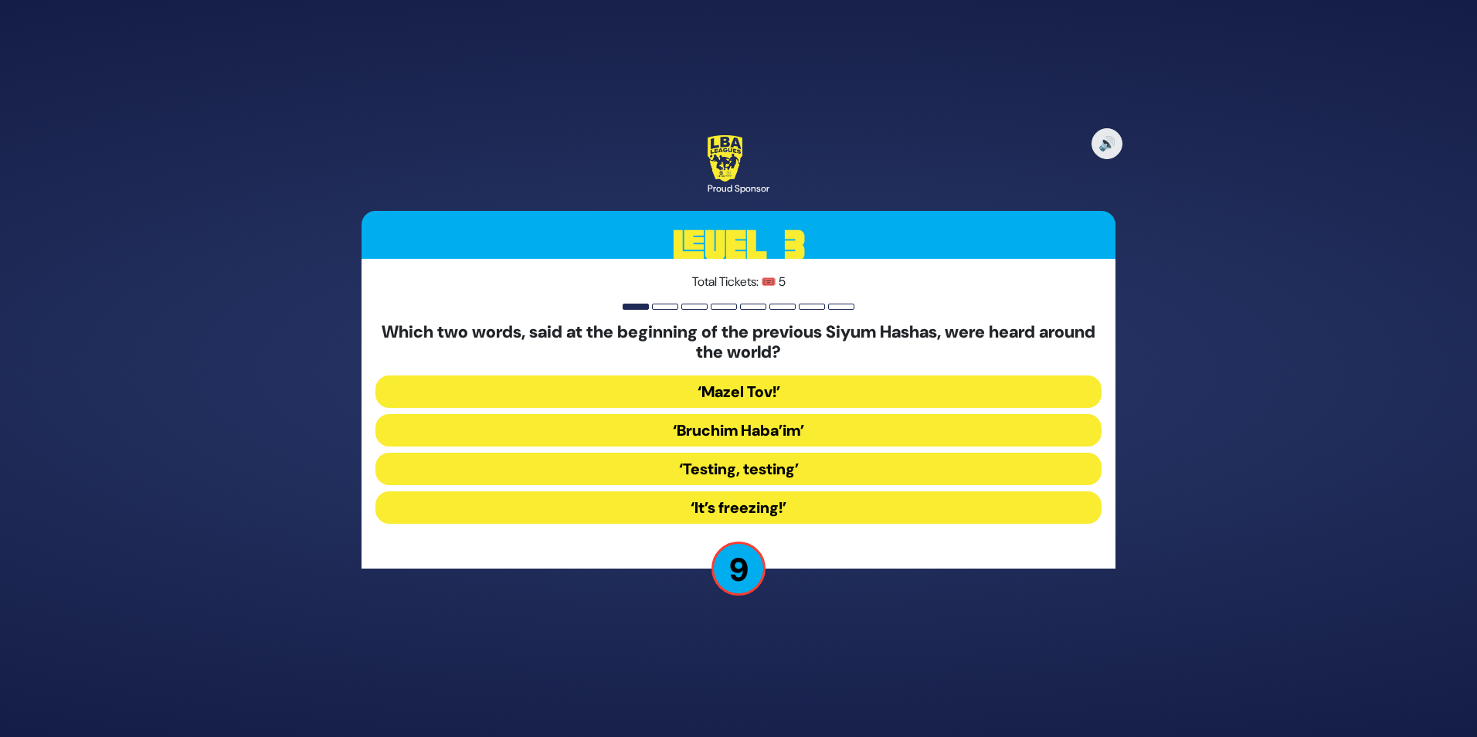
click at [769, 389] on button "‘Mazel Tov!’" at bounding box center [738, 391] width 726 height 32
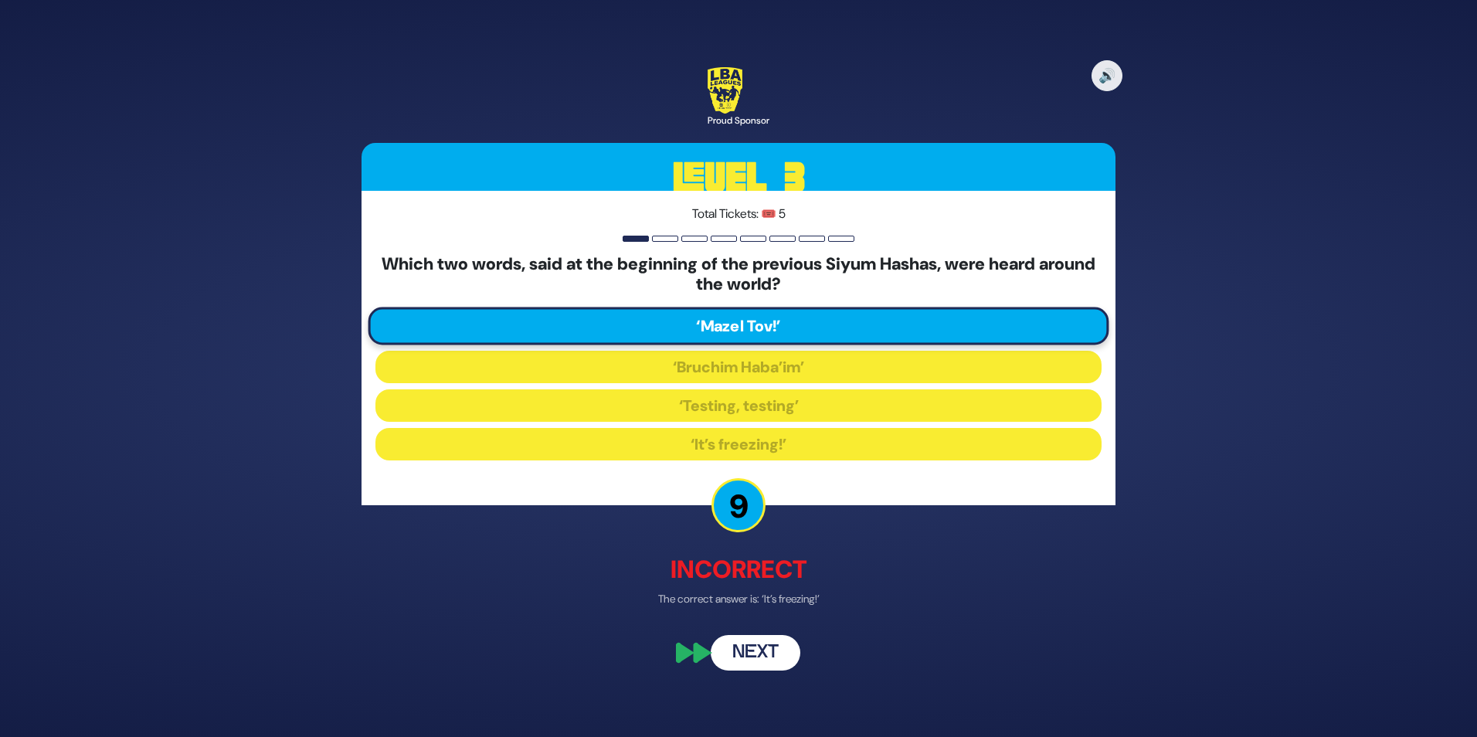
click at [749, 652] on button "Next" at bounding box center [756, 652] width 90 height 36
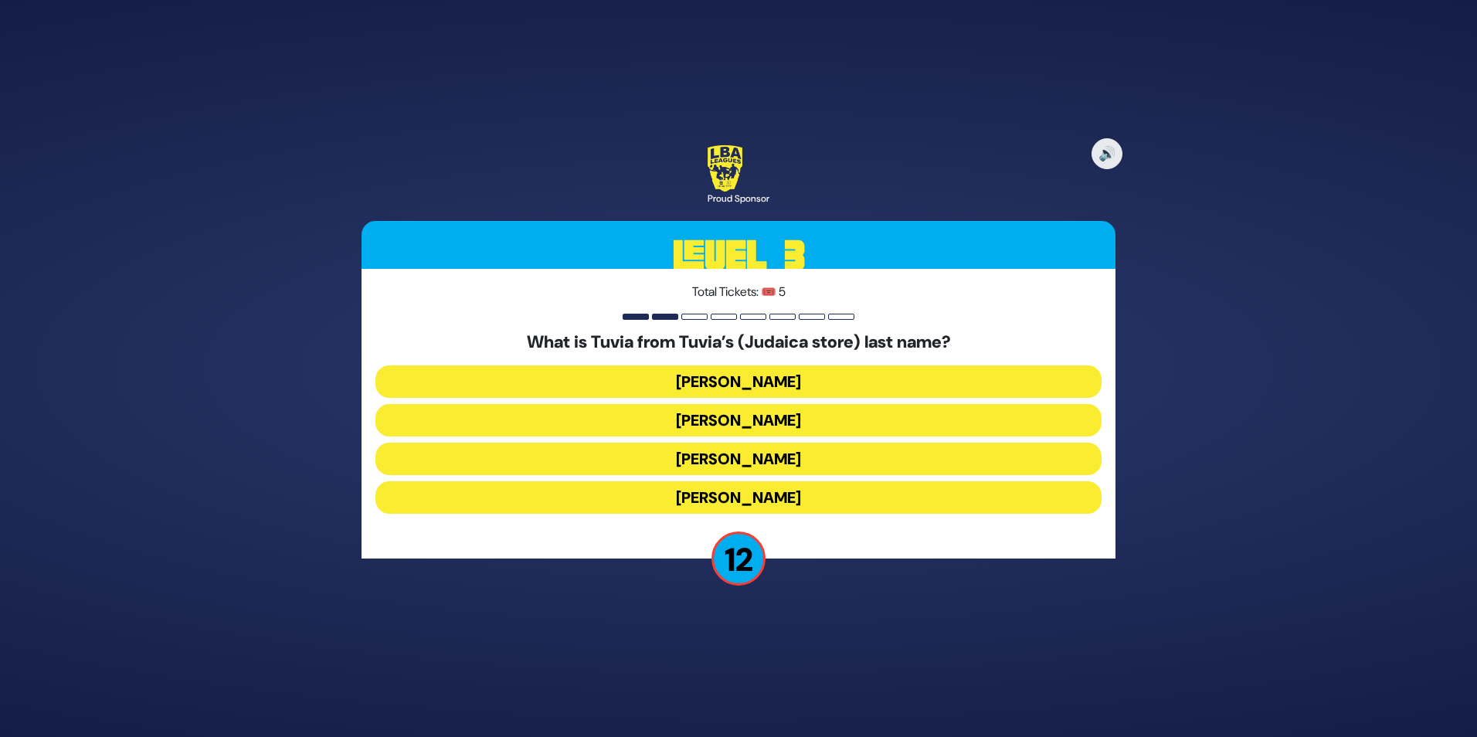
click at [755, 457] on button "[PERSON_NAME]" at bounding box center [738, 459] width 726 height 32
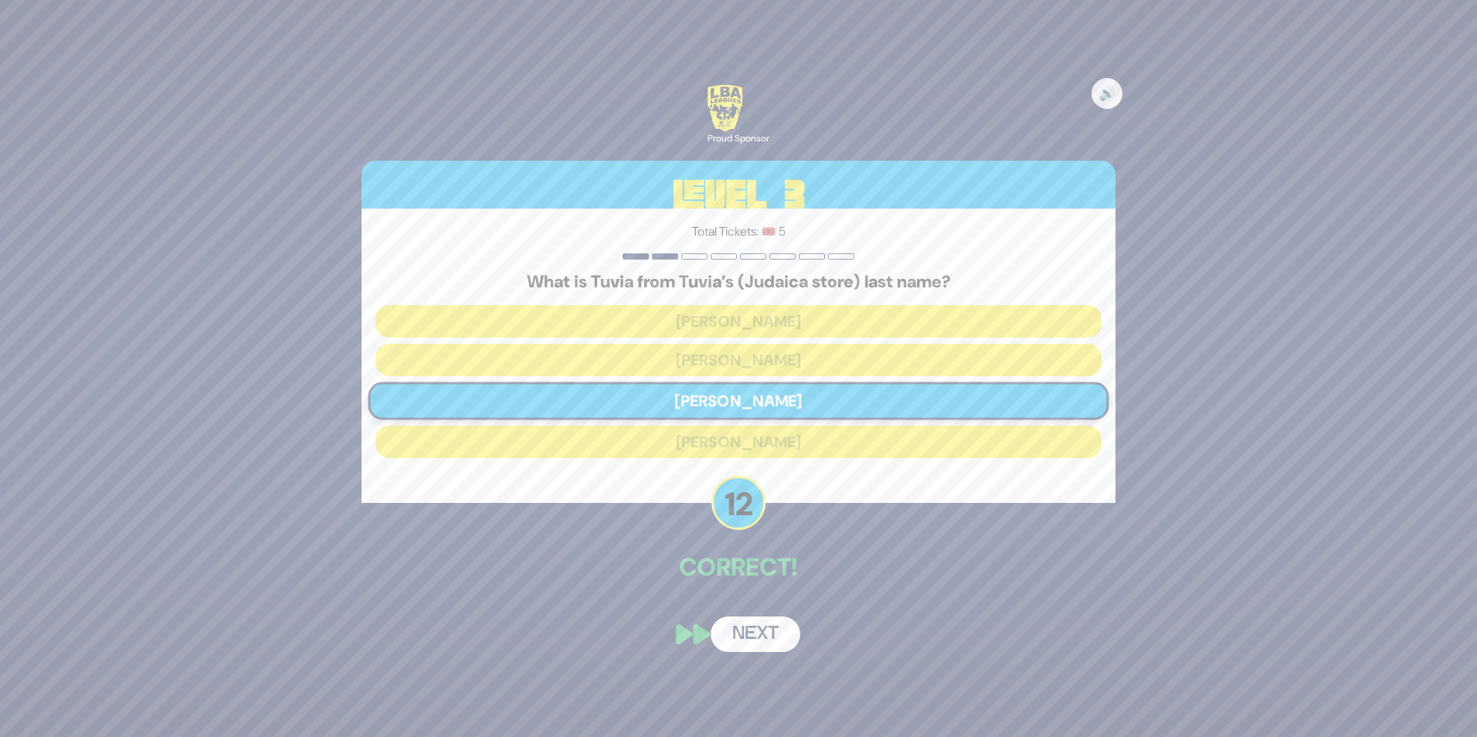
click at [754, 640] on button "Next" at bounding box center [756, 634] width 90 height 36
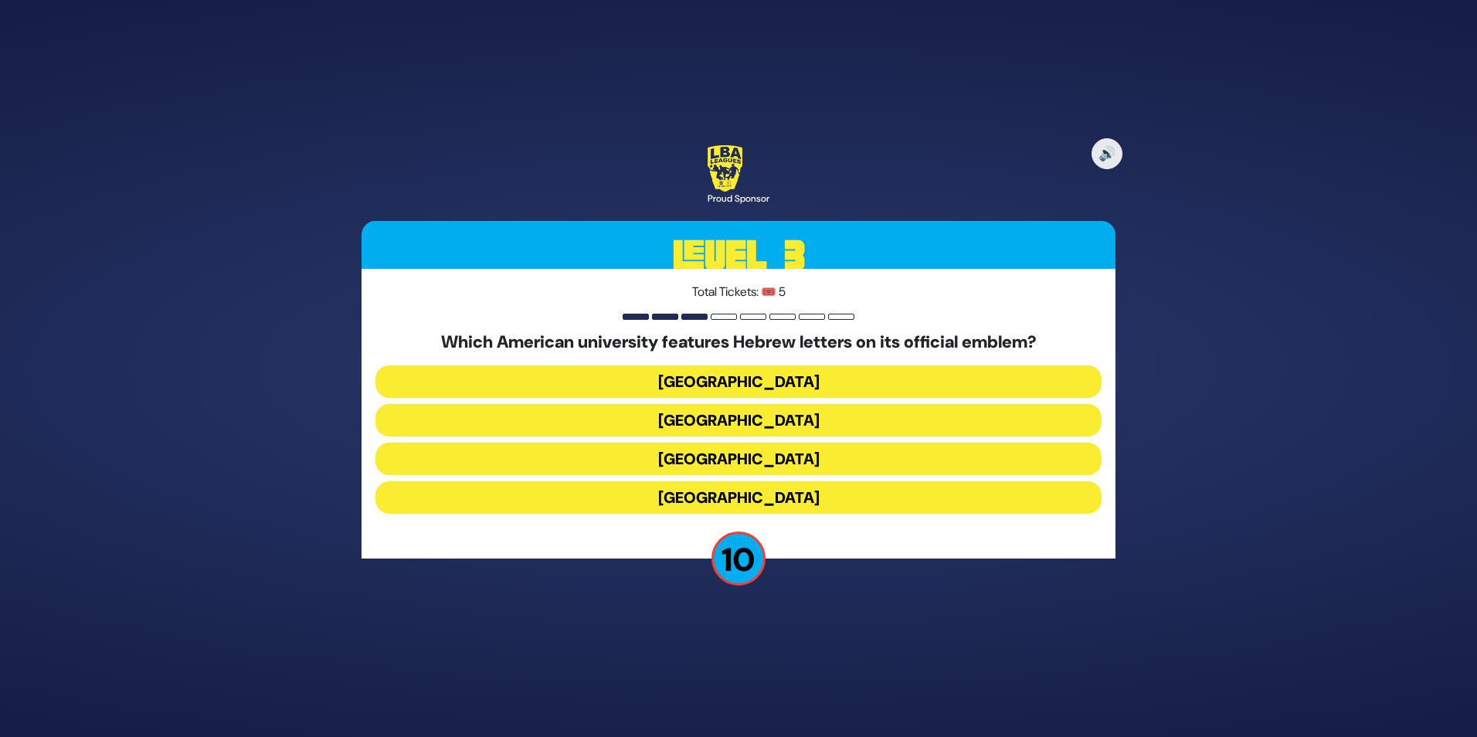
click at [748, 495] on button "[GEOGRAPHIC_DATA]" at bounding box center [738, 497] width 726 height 32
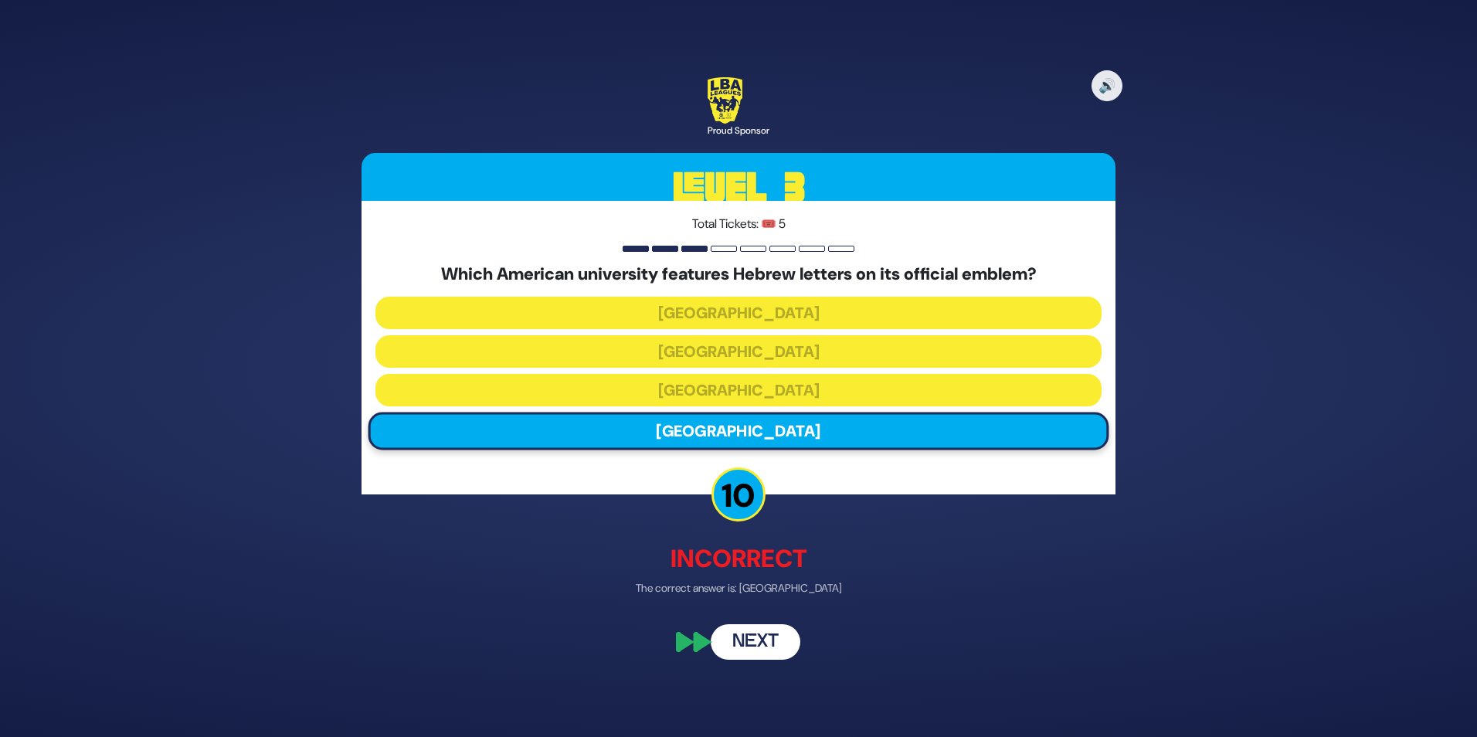
click at [758, 642] on button "Next" at bounding box center [756, 642] width 90 height 36
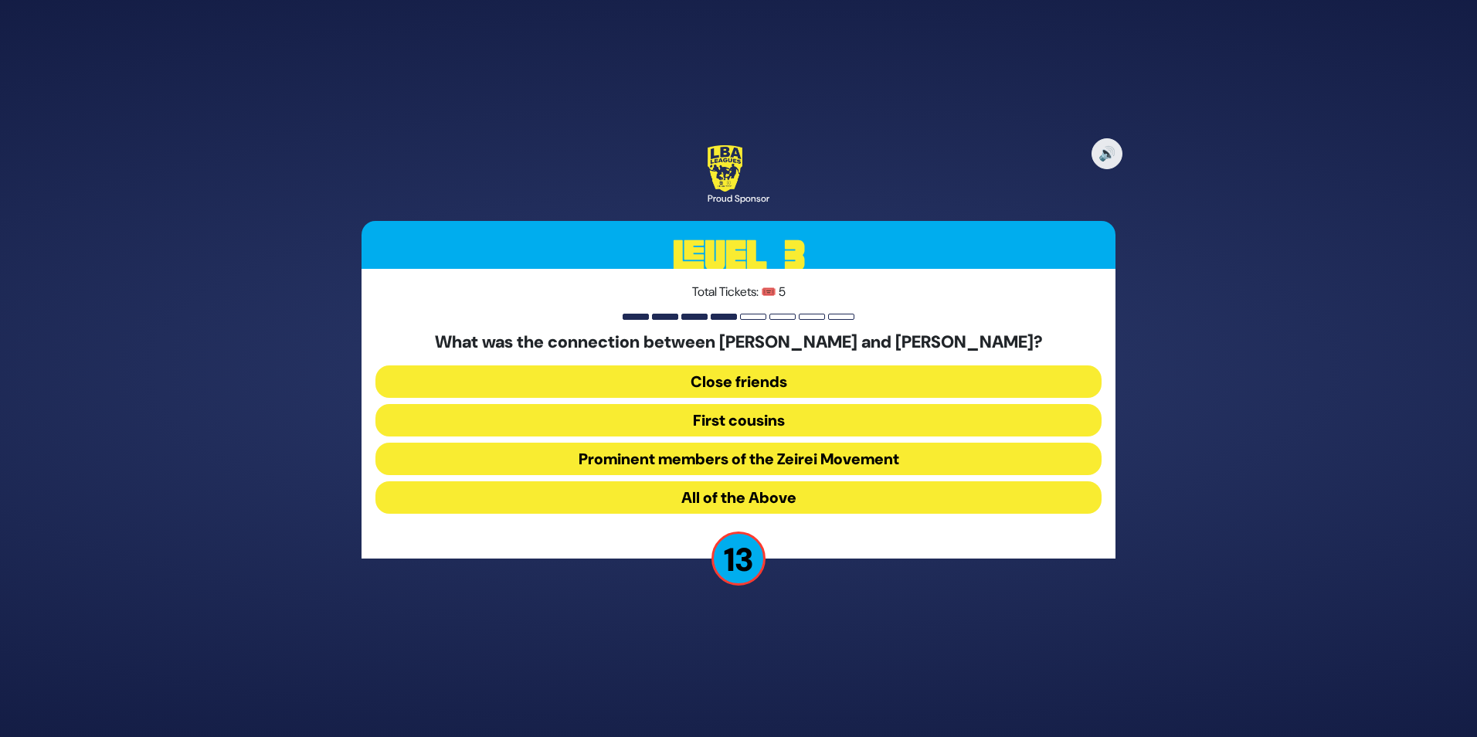
click at [761, 422] on button "First cousins" at bounding box center [738, 420] width 726 height 32
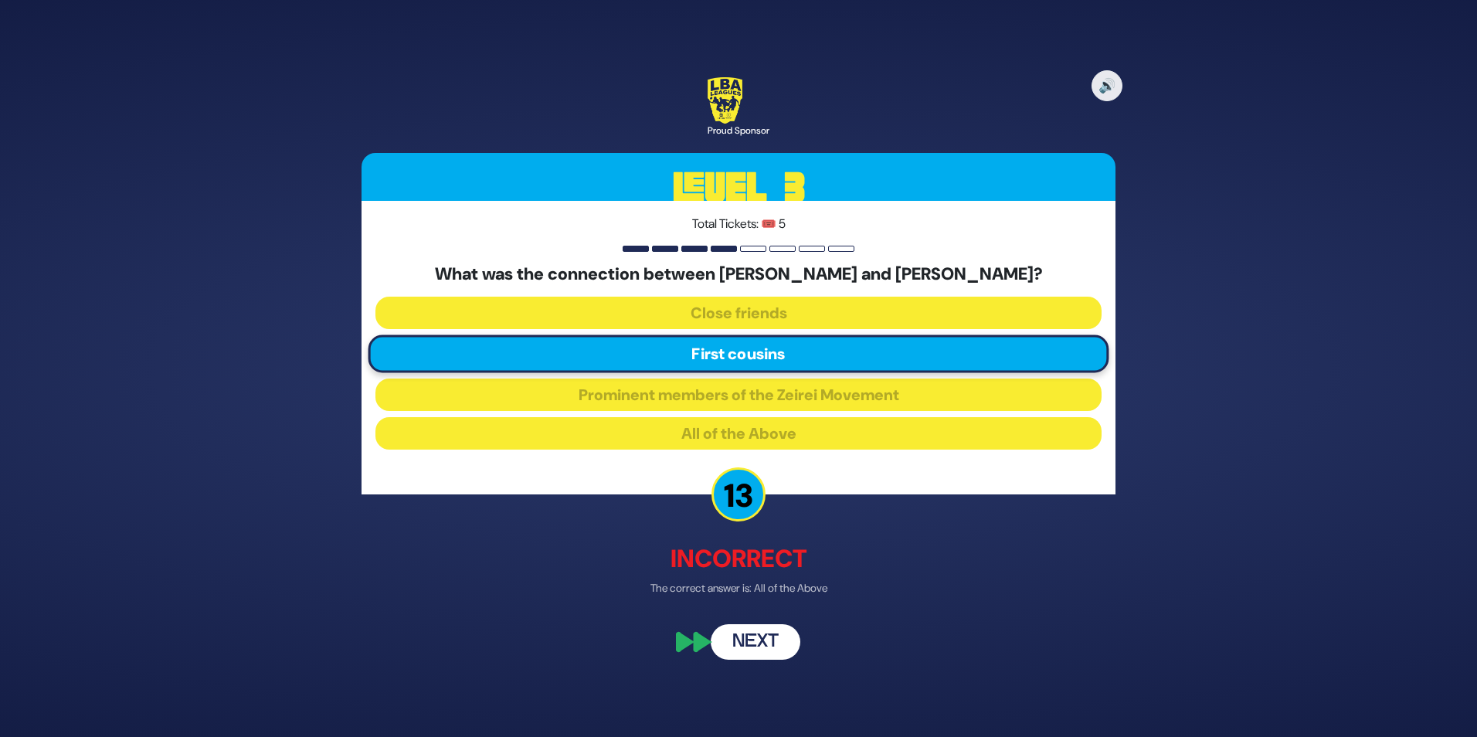
click at [756, 638] on button "Next" at bounding box center [756, 642] width 90 height 36
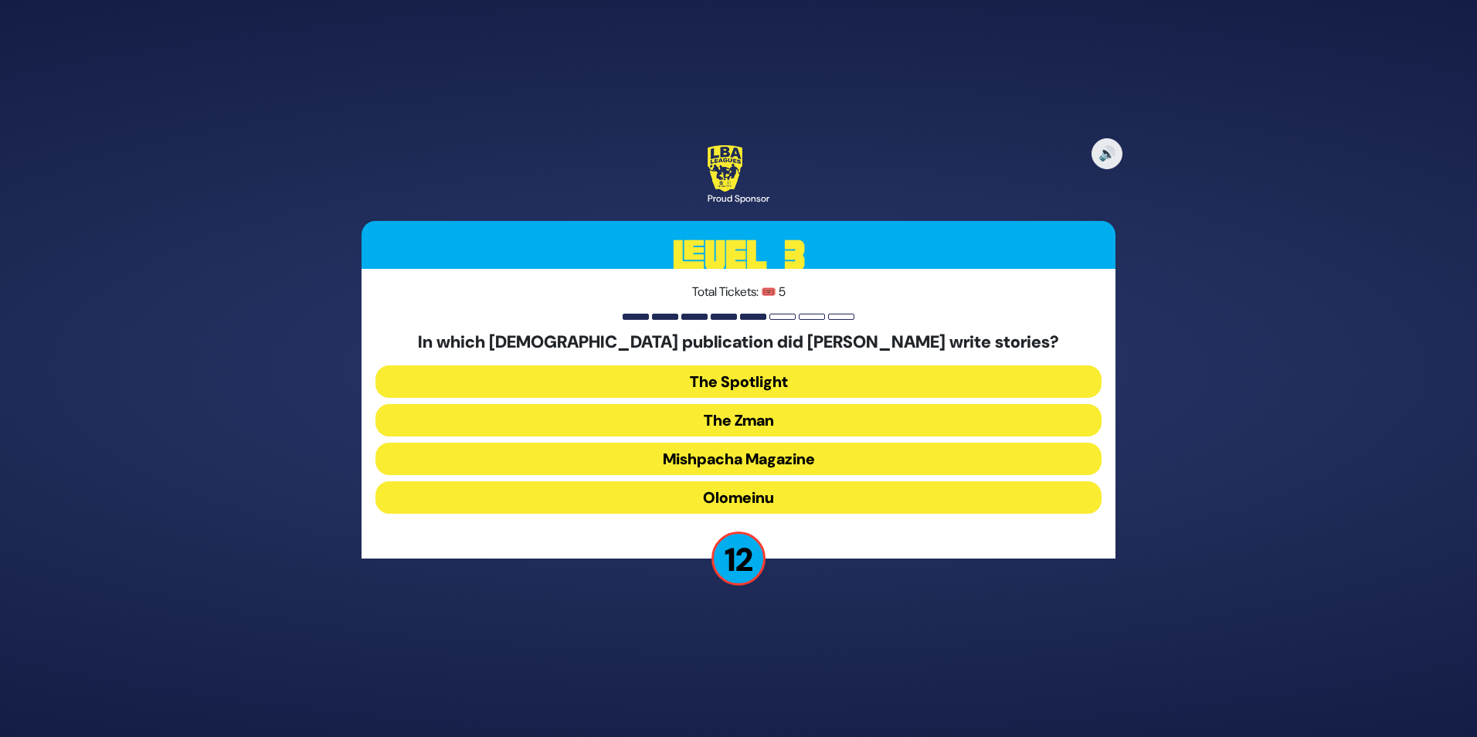
click at [776, 503] on button "Olomeinu" at bounding box center [738, 497] width 726 height 32
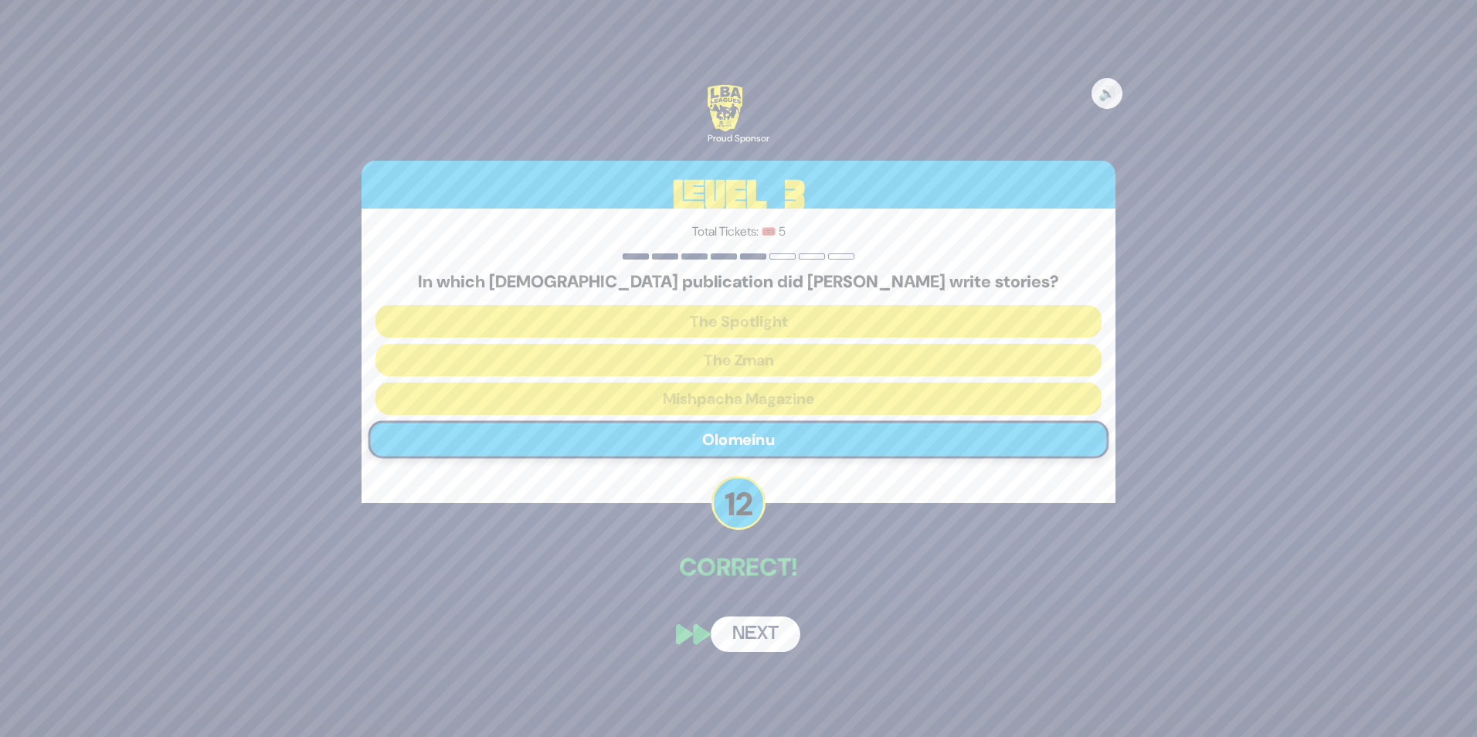
click at [762, 632] on button "Next" at bounding box center [756, 634] width 90 height 36
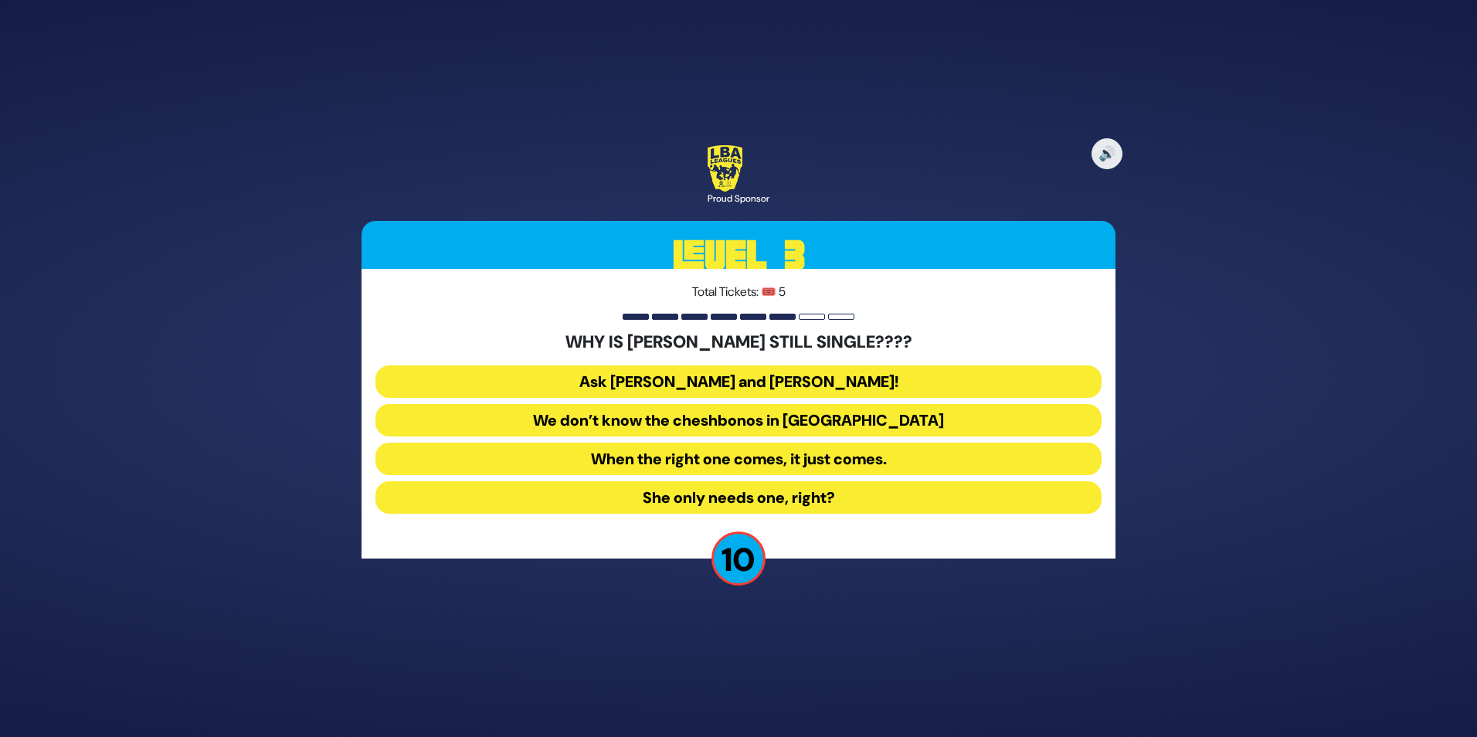
click at [758, 496] on button "She only needs one, right?" at bounding box center [738, 497] width 726 height 32
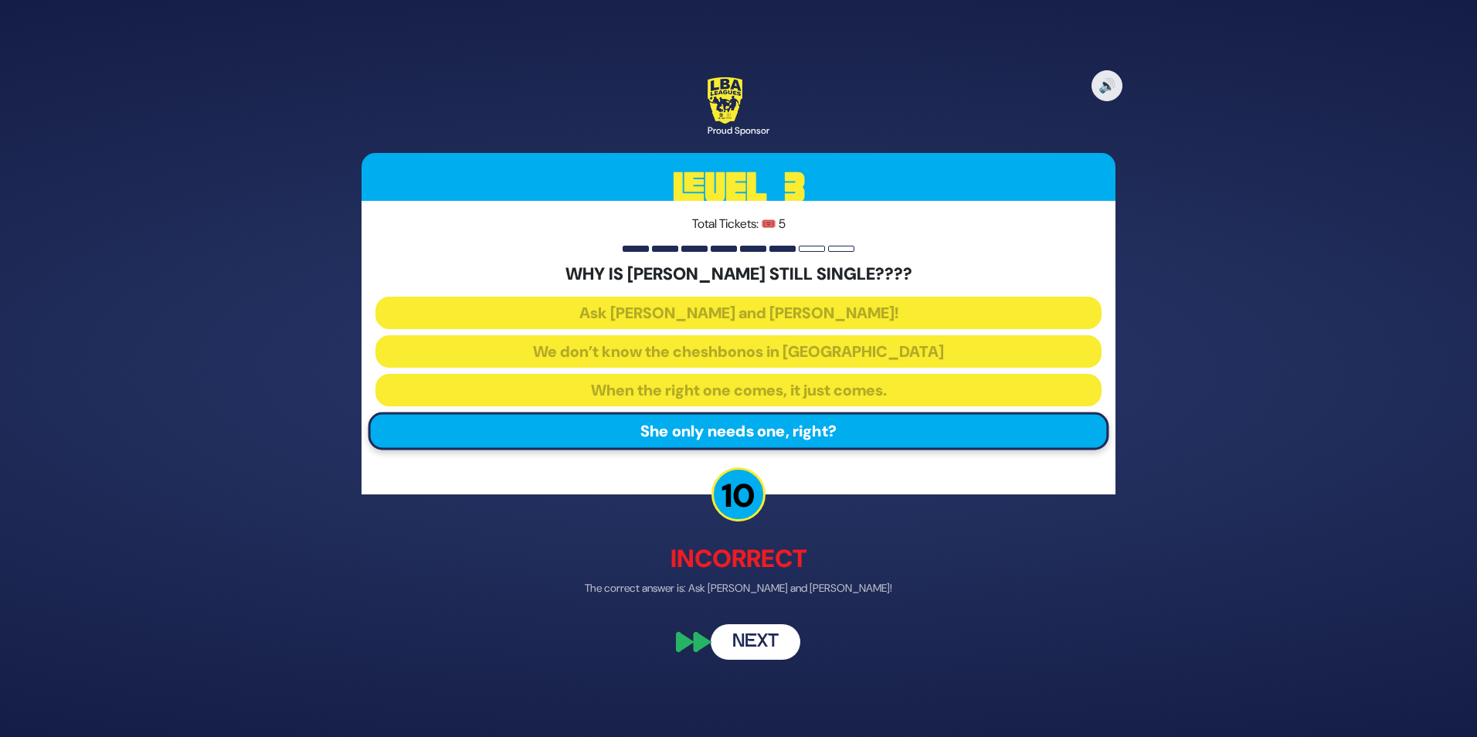
click at [753, 640] on button "Next" at bounding box center [756, 642] width 90 height 36
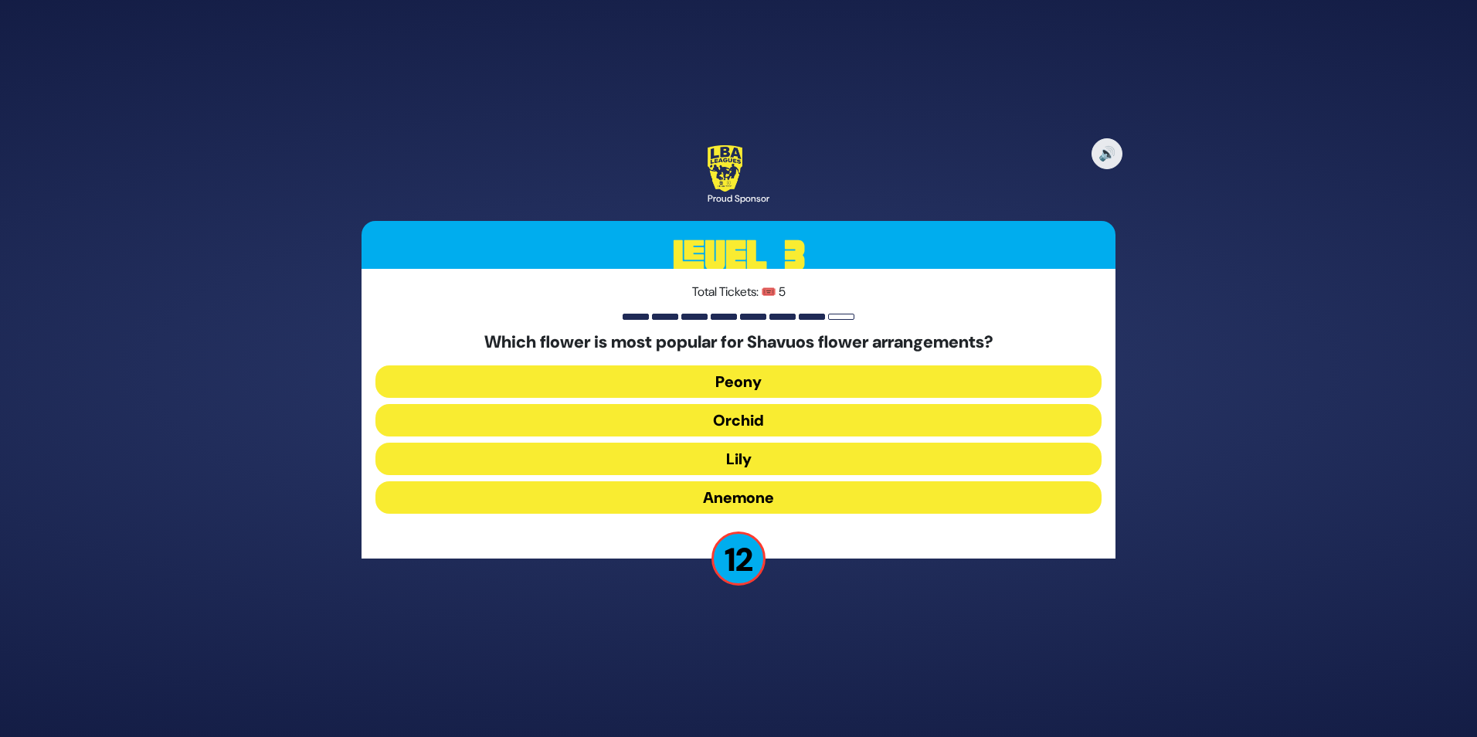
click at [766, 423] on button "Orchid" at bounding box center [738, 420] width 726 height 32
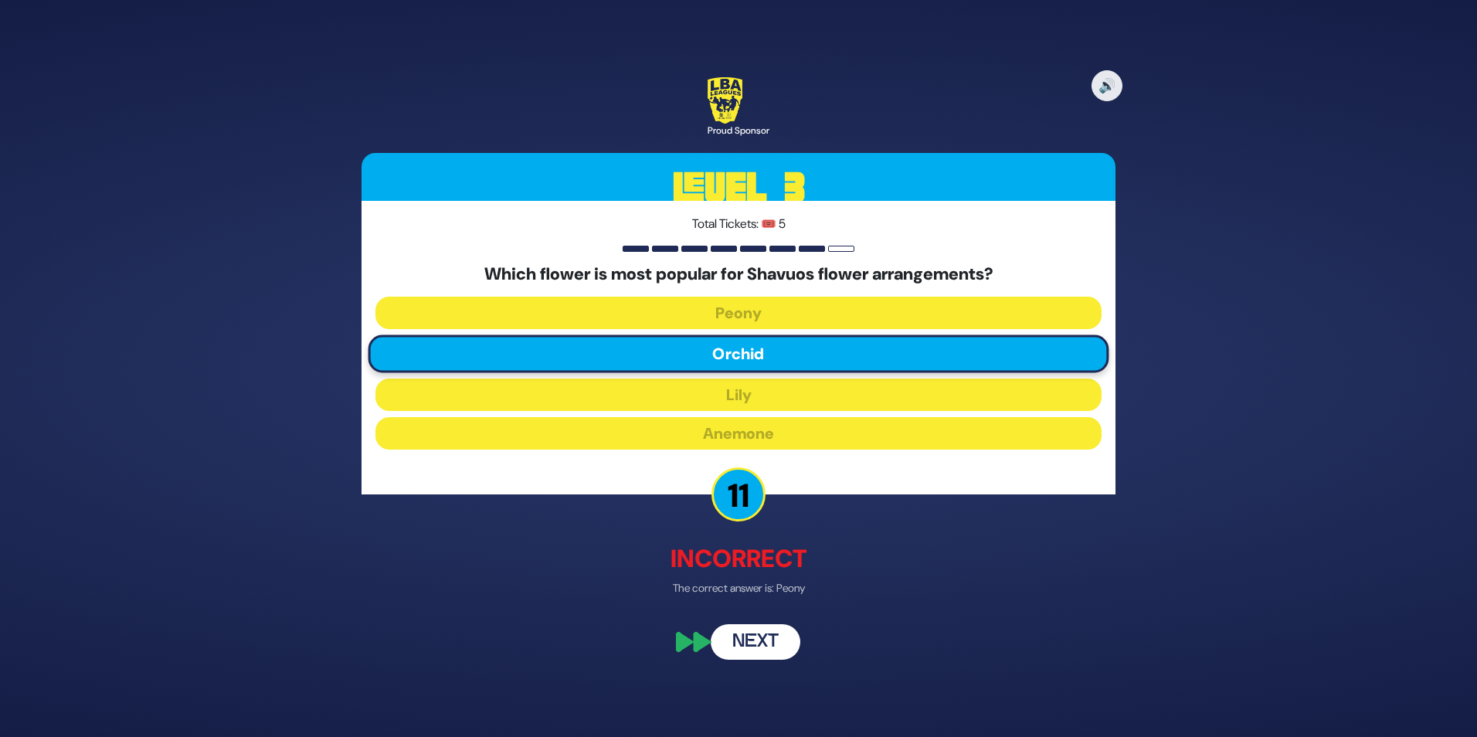
click at [764, 649] on button "Next" at bounding box center [756, 642] width 90 height 36
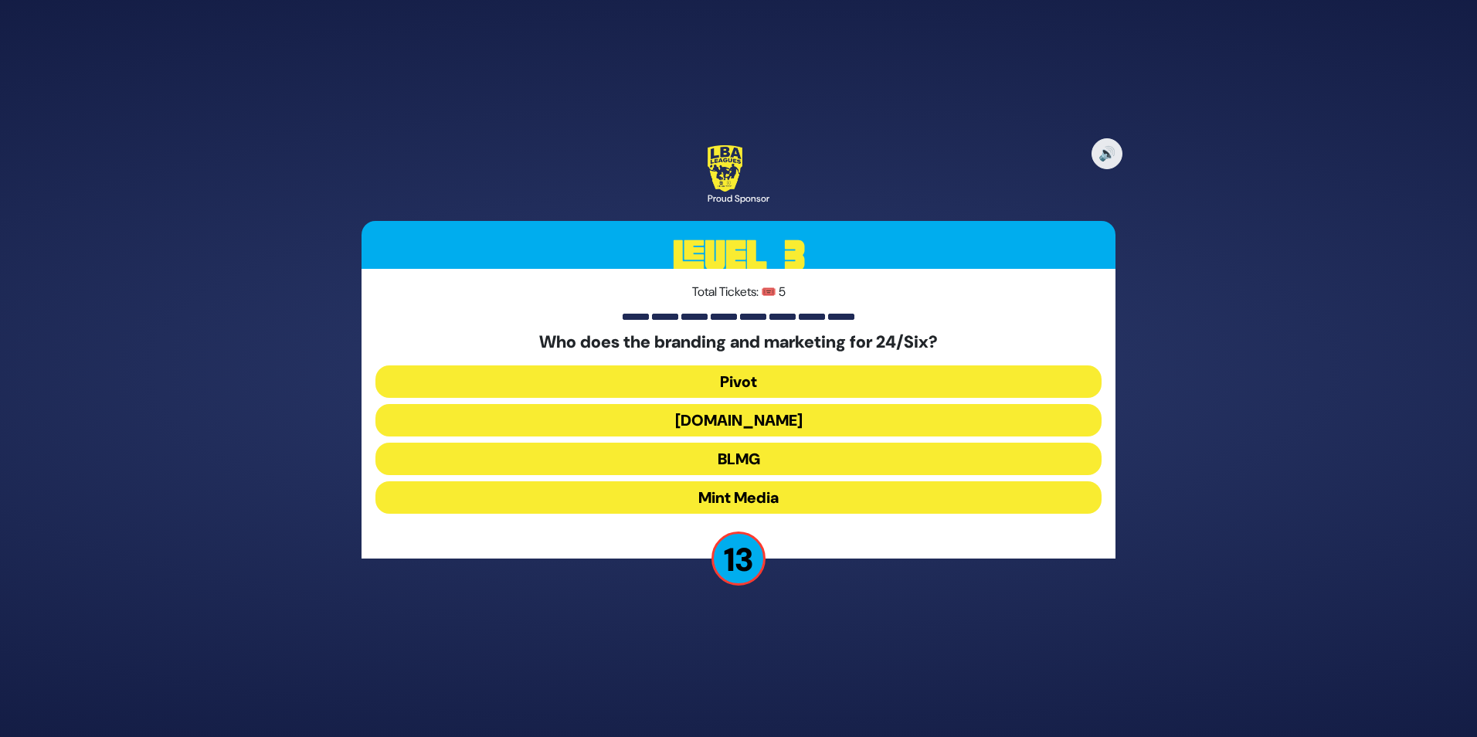
click at [756, 500] on button "Mint Media" at bounding box center [738, 497] width 726 height 32
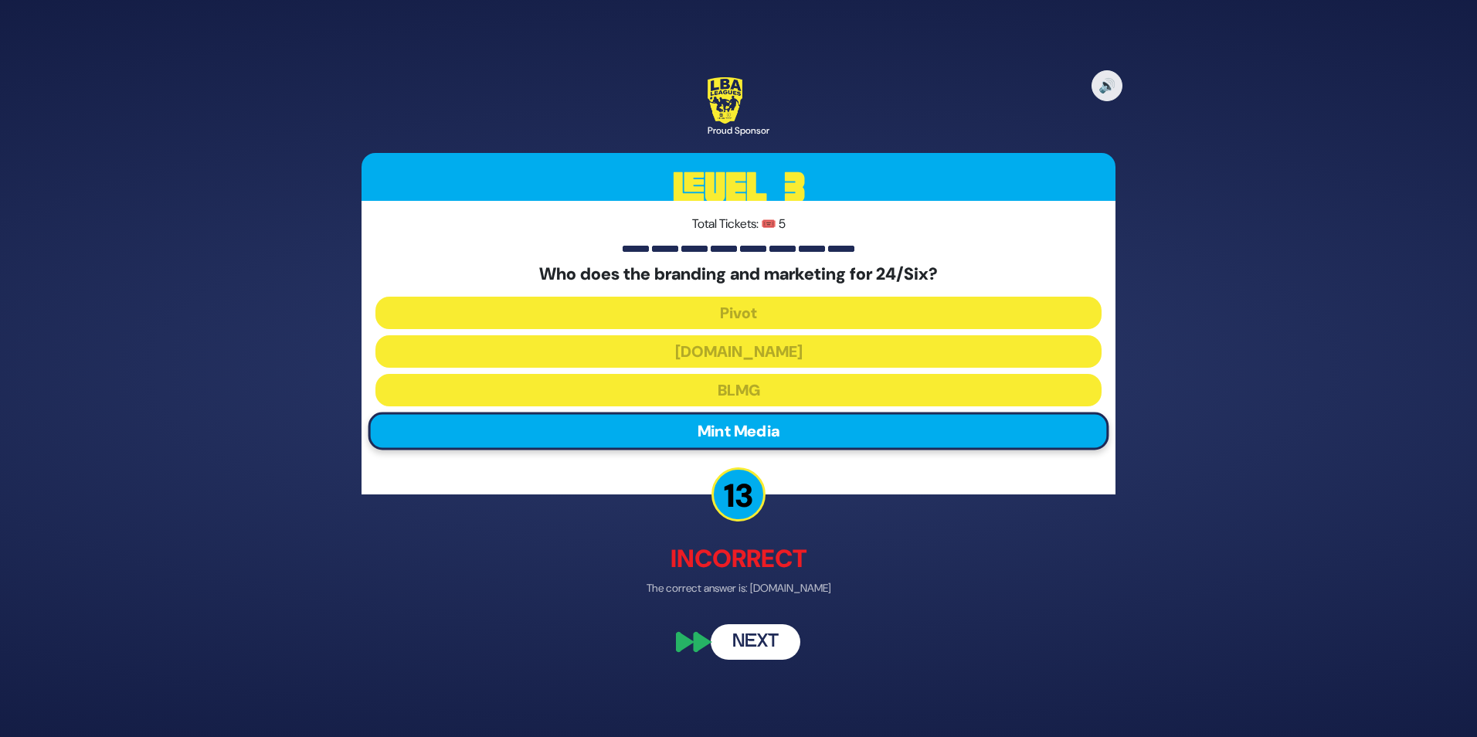
click at [753, 639] on button "Next" at bounding box center [756, 642] width 90 height 36
